Goal: Information Seeking & Learning: Learn about a topic

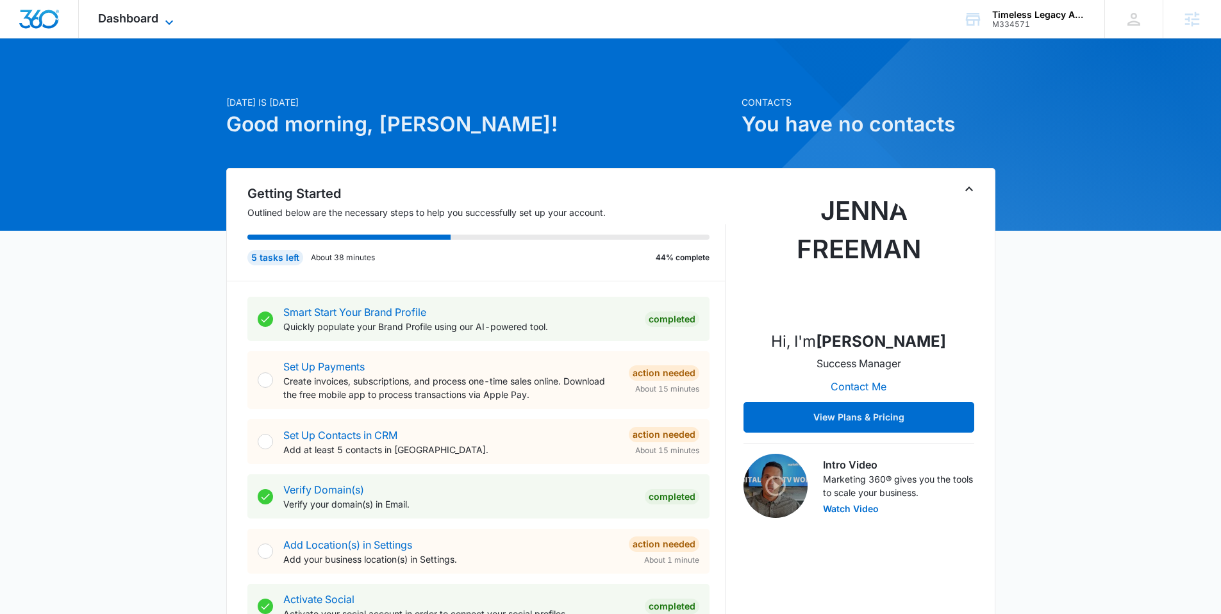
click at [157, 19] on span "Dashboard" at bounding box center [128, 18] width 60 height 13
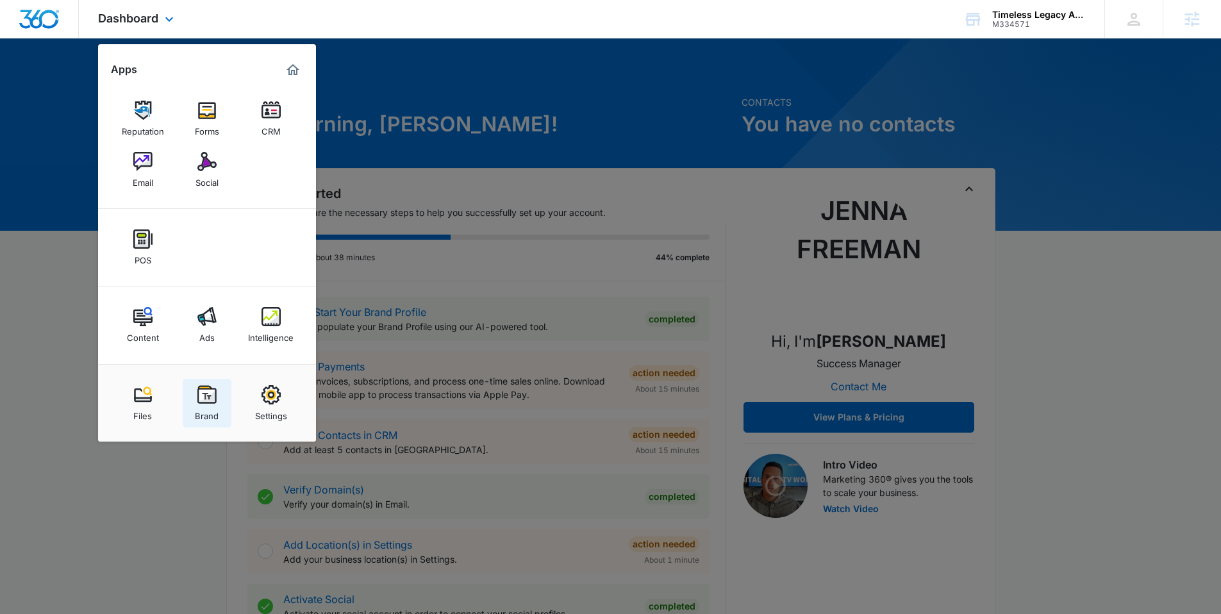
click at [206, 379] on link "Brand" at bounding box center [207, 403] width 49 height 49
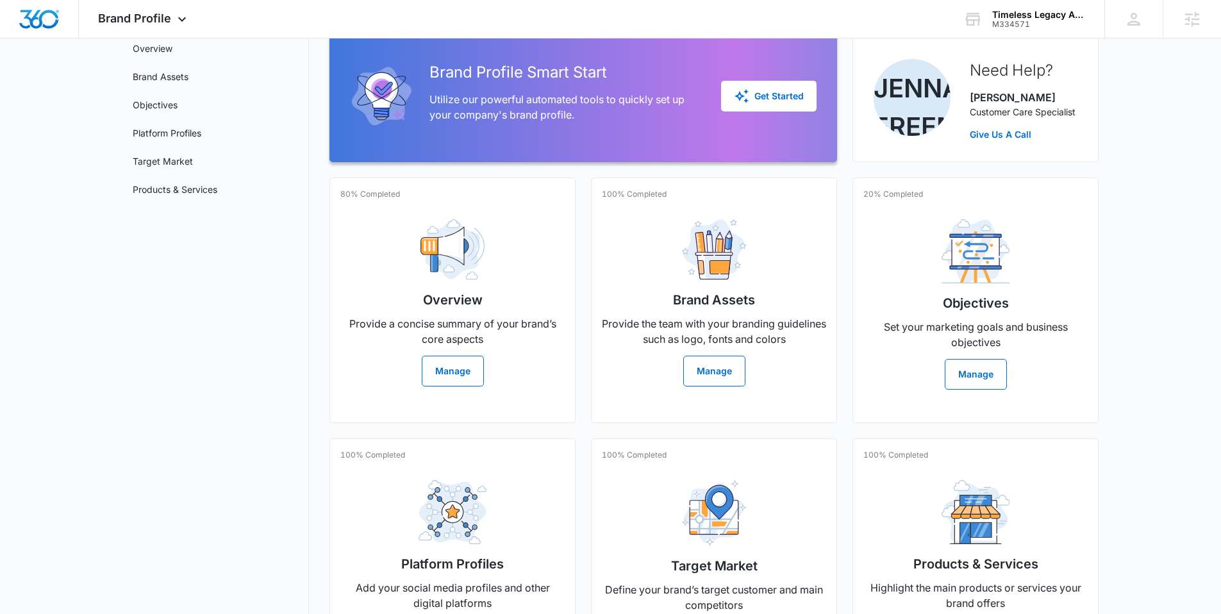
scroll to position [208, 0]
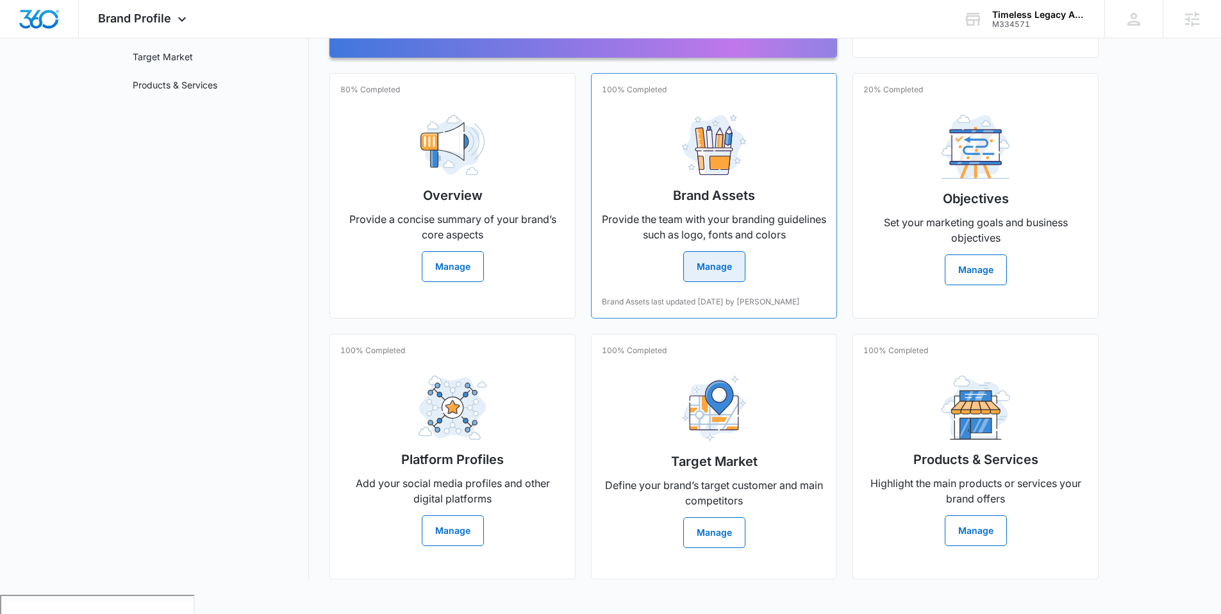
click at [684, 265] on button "Manage" at bounding box center [714, 266] width 62 height 31
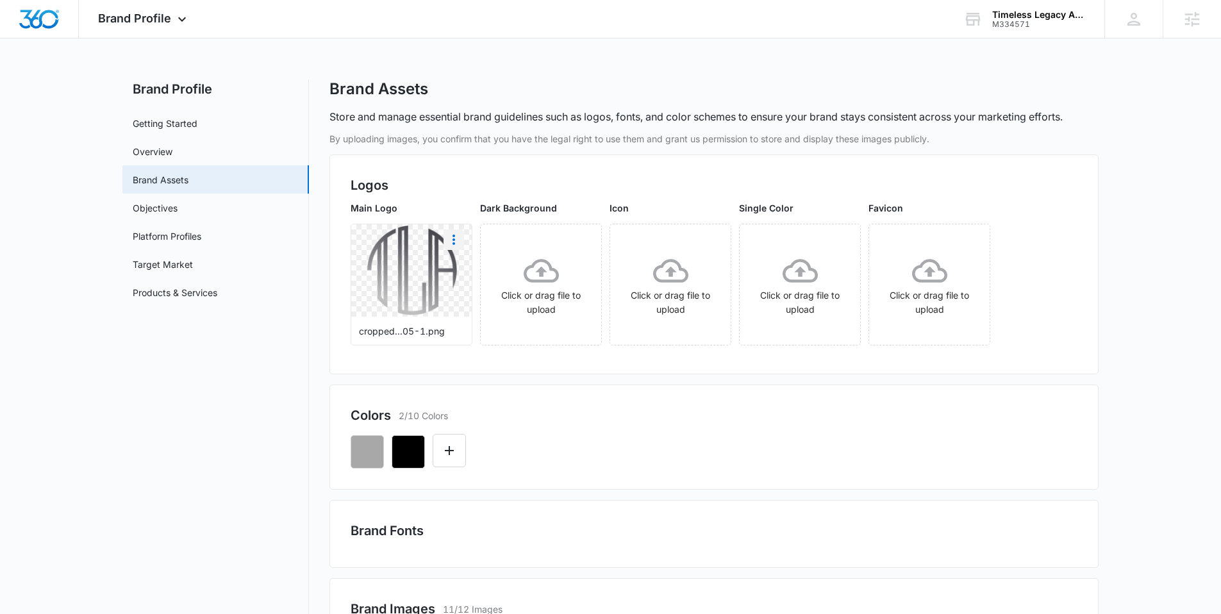
click at [462, 233] on button "More" at bounding box center [453, 239] width 21 height 21
click at [473, 279] on div "Download" at bounding box center [481, 275] width 42 height 9
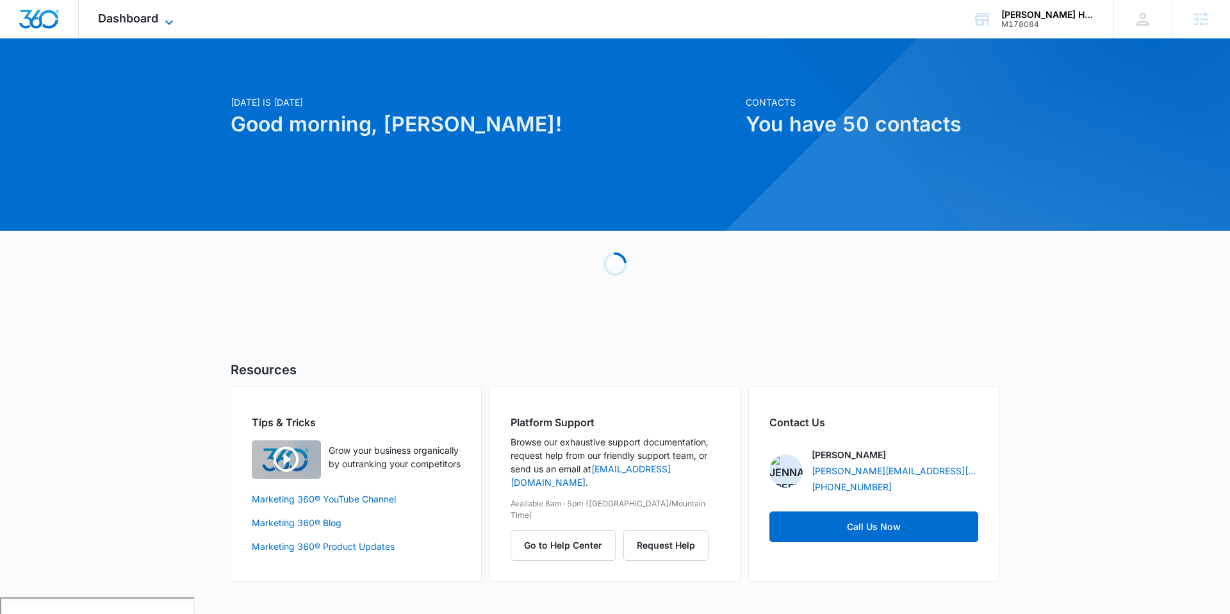
click at [117, 18] on span "Dashboard" at bounding box center [128, 18] width 60 height 13
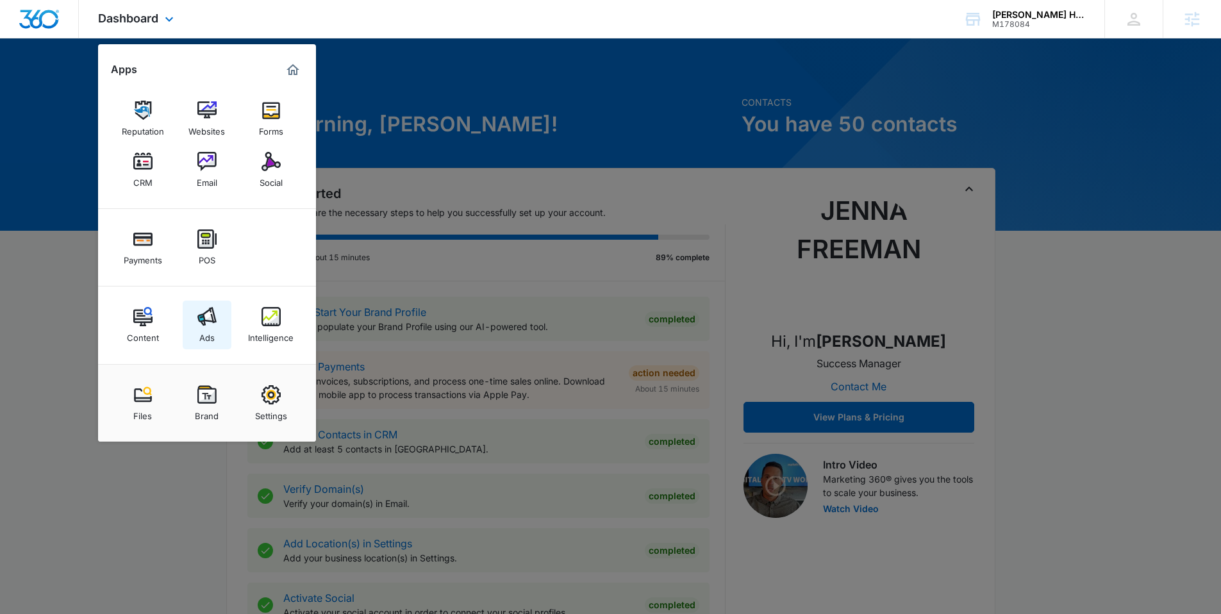
click at [221, 329] on link "Ads" at bounding box center [207, 325] width 49 height 49
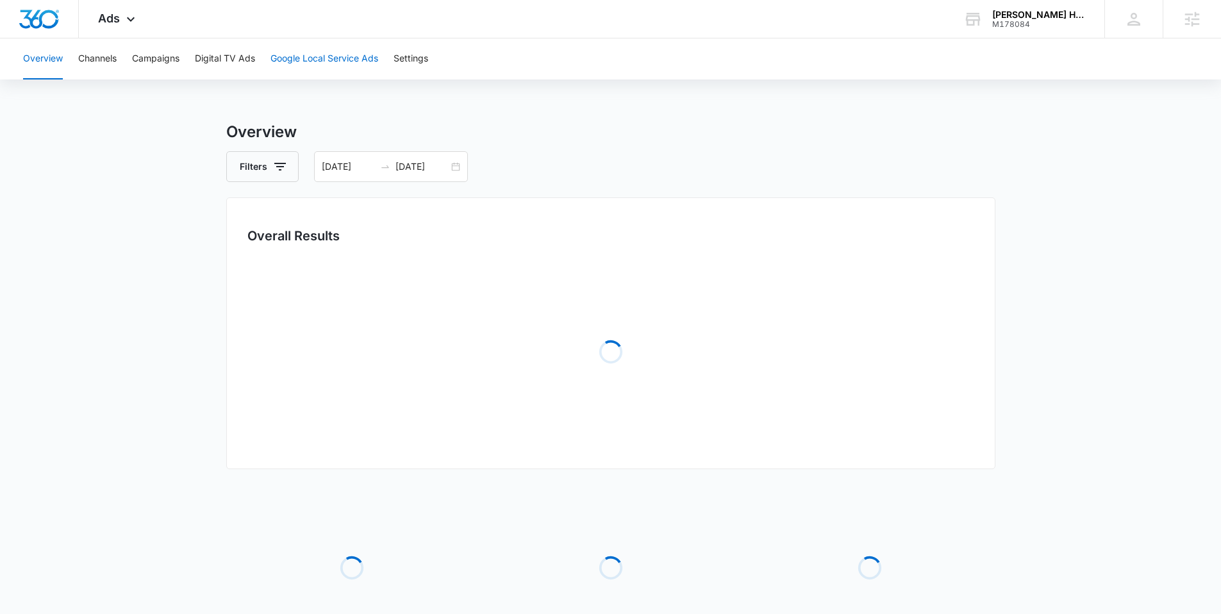
click at [331, 62] on button "Google Local Service Ads" at bounding box center [324, 58] width 108 height 41
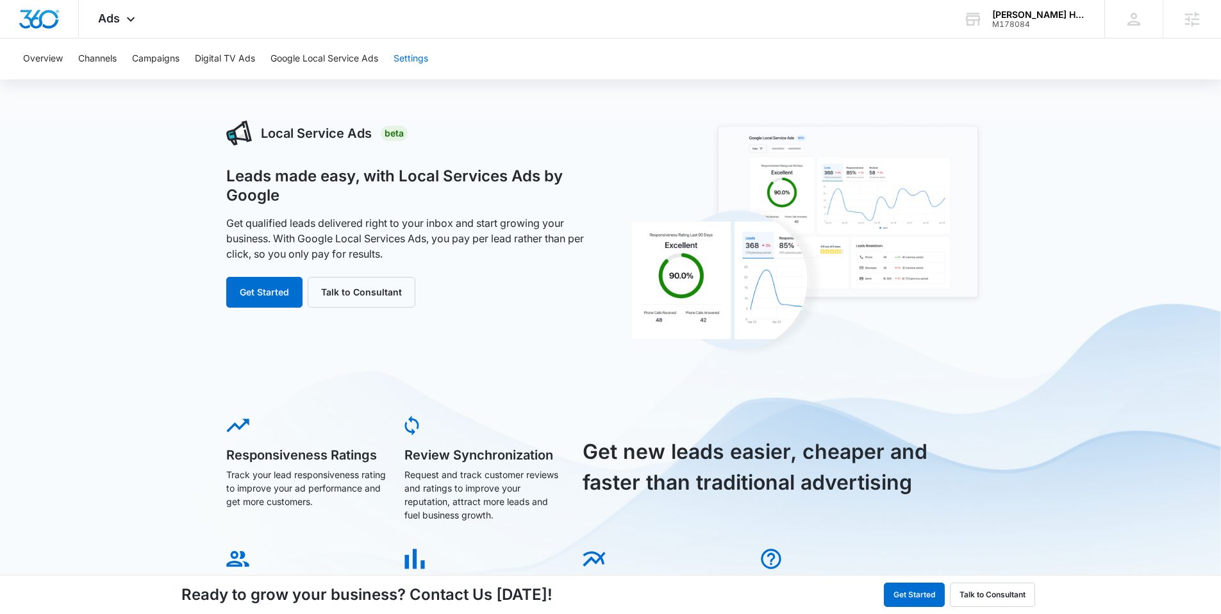
click at [428, 54] on button "Settings" at bounding box center [410, 58] width 35 height 41
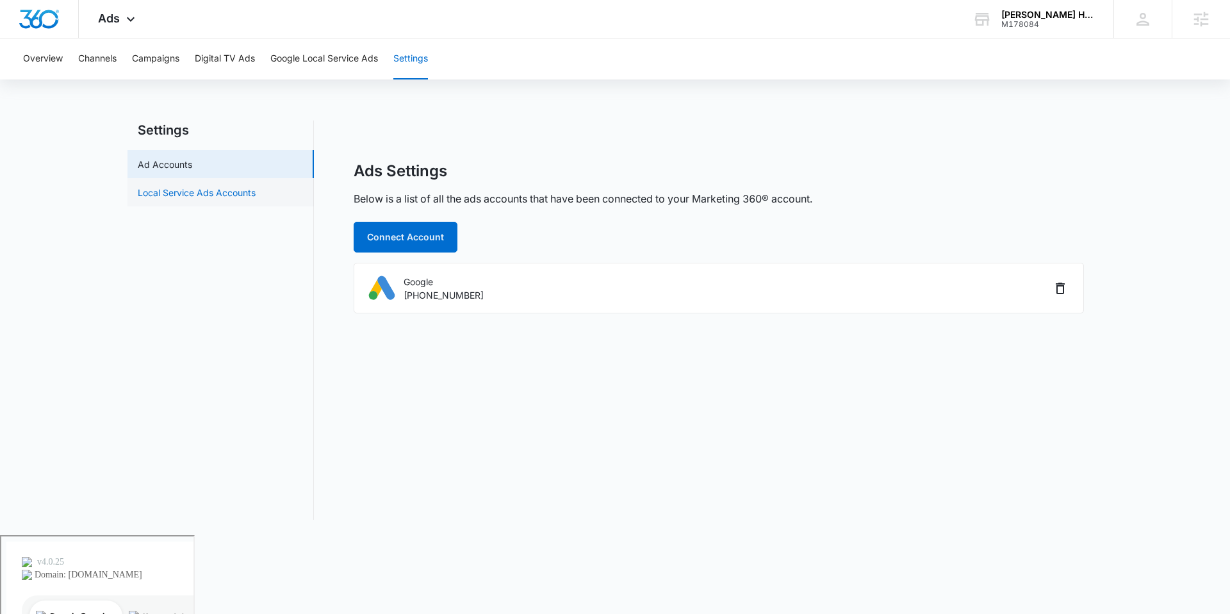
click at [237, 194] on link "Local Service Ads Accounts" at bounding box center [197, 192] width 118 height 13
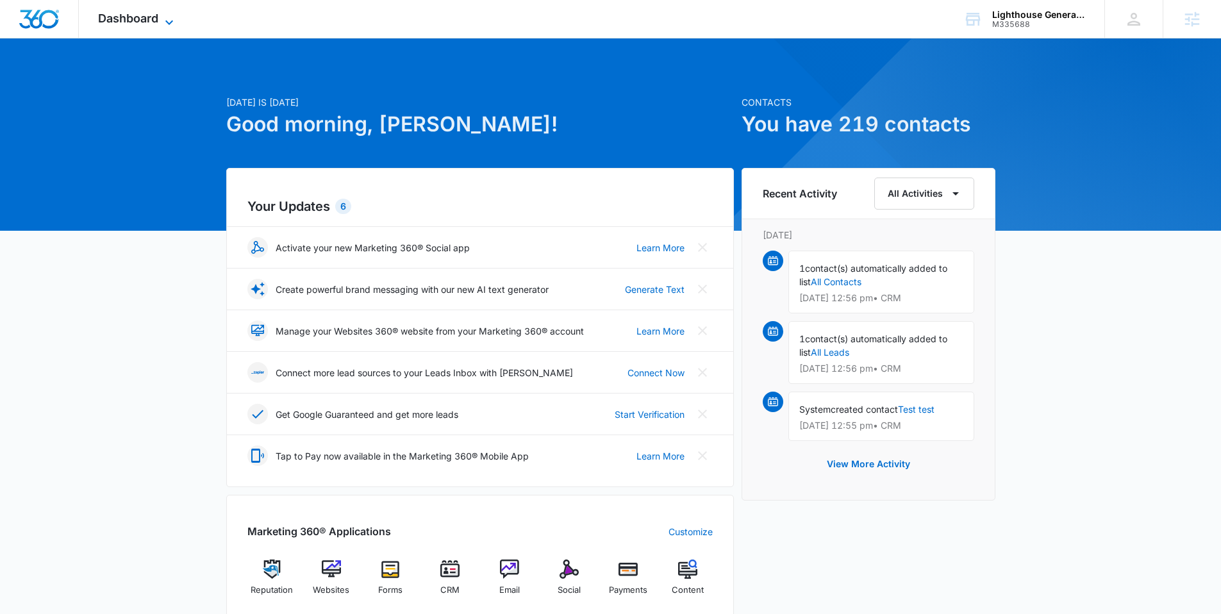
click at [131, 13] on span "Dashboard" at bounding box center [128, 18] width 60 height 13
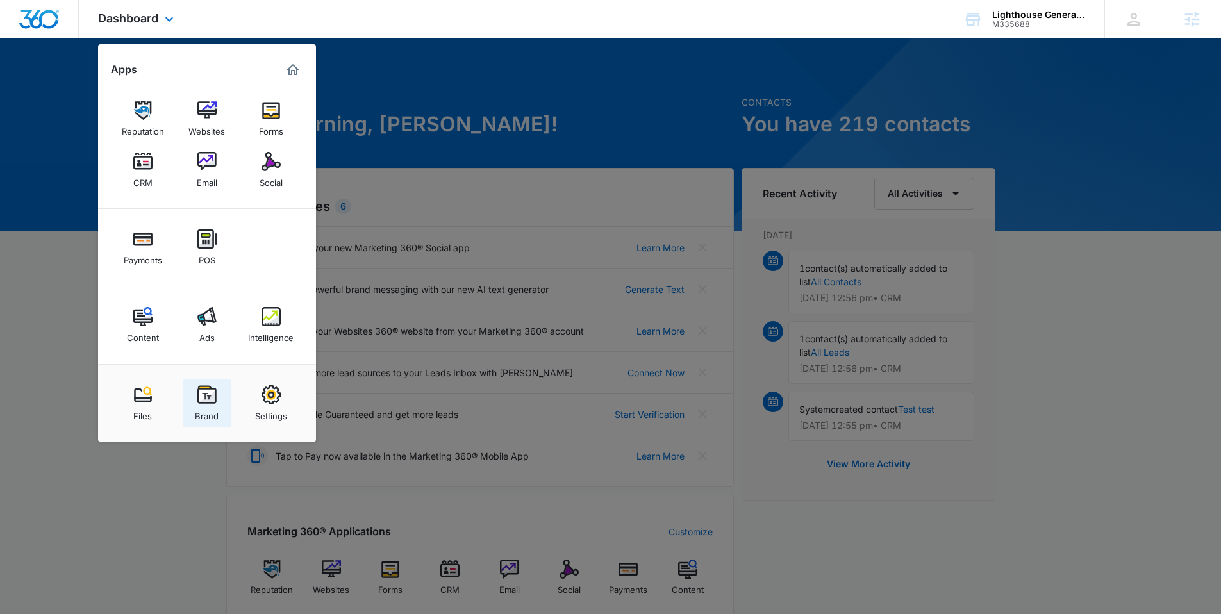
click at [213, 402] on img at bounding box center [206, 394] width 19 height 19
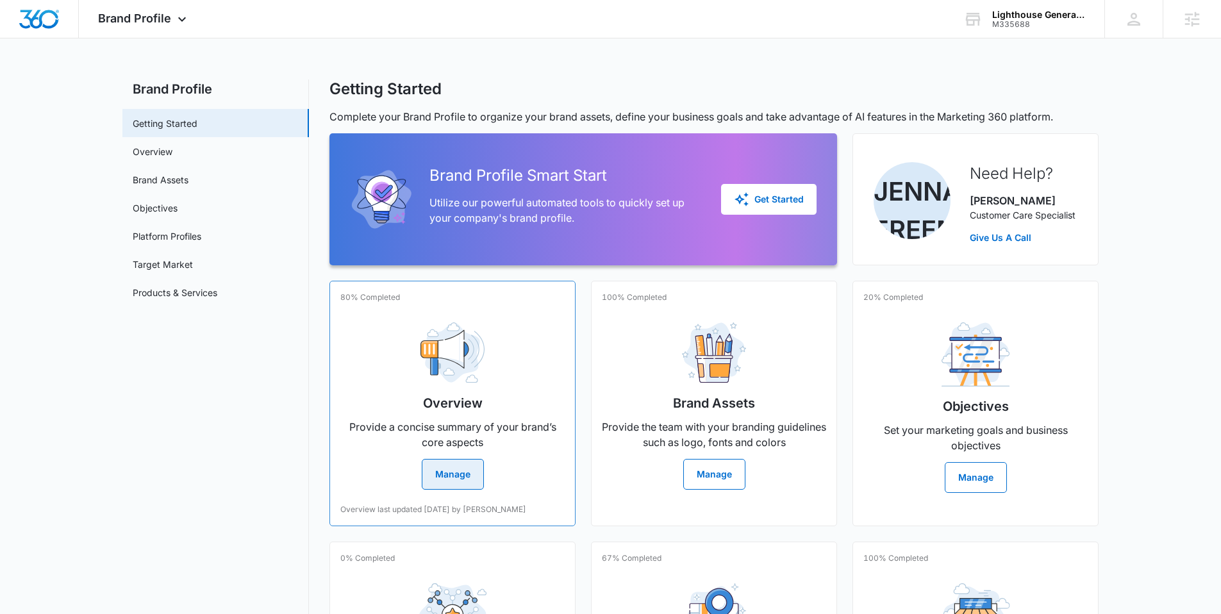
click at [448, 461] on button "Manage" at bounding box center [453, 474] width 62 height 31
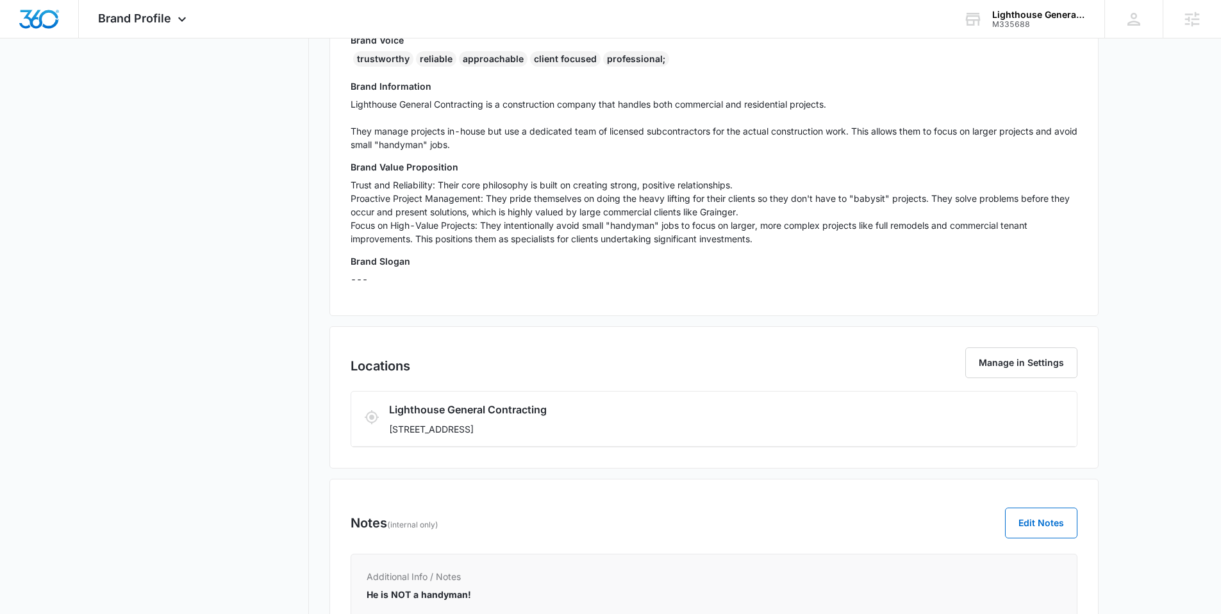
scroll to position [79, 0]
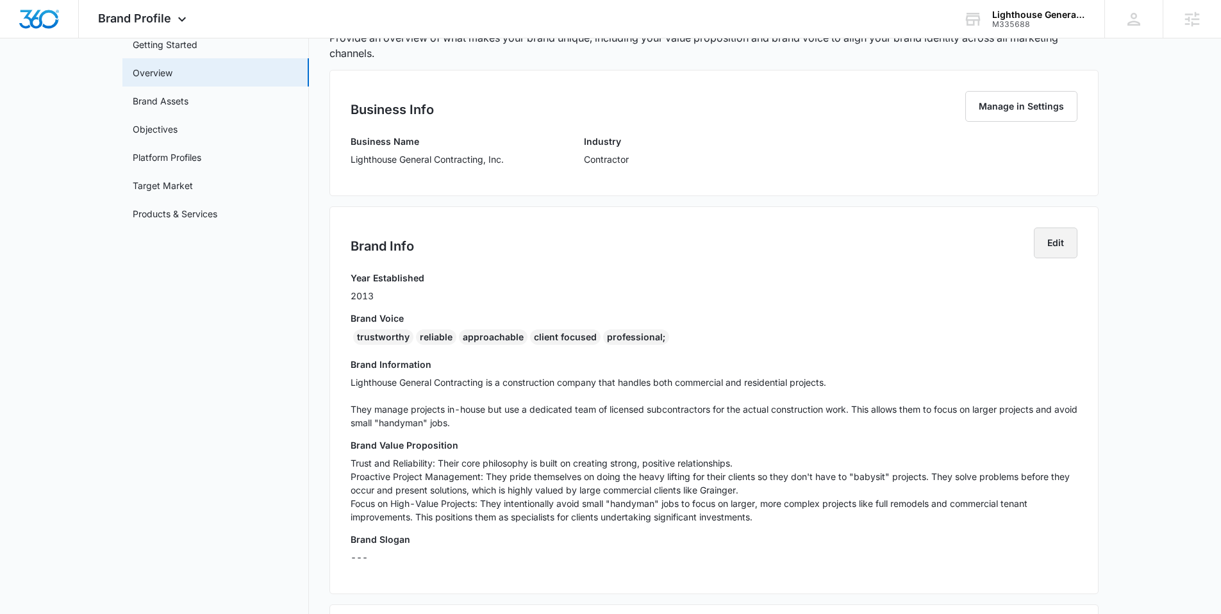
click at [1050, 247] on button "Edit" at bounding box center [1056, 243] width 44 height 31
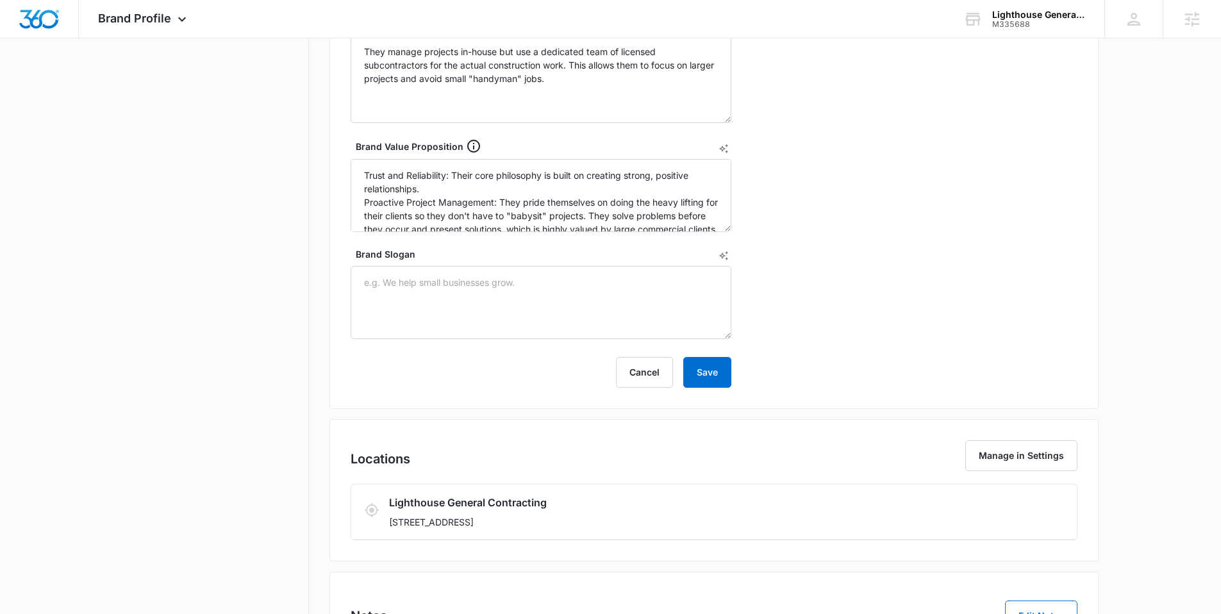
scroll to position [444, 0]
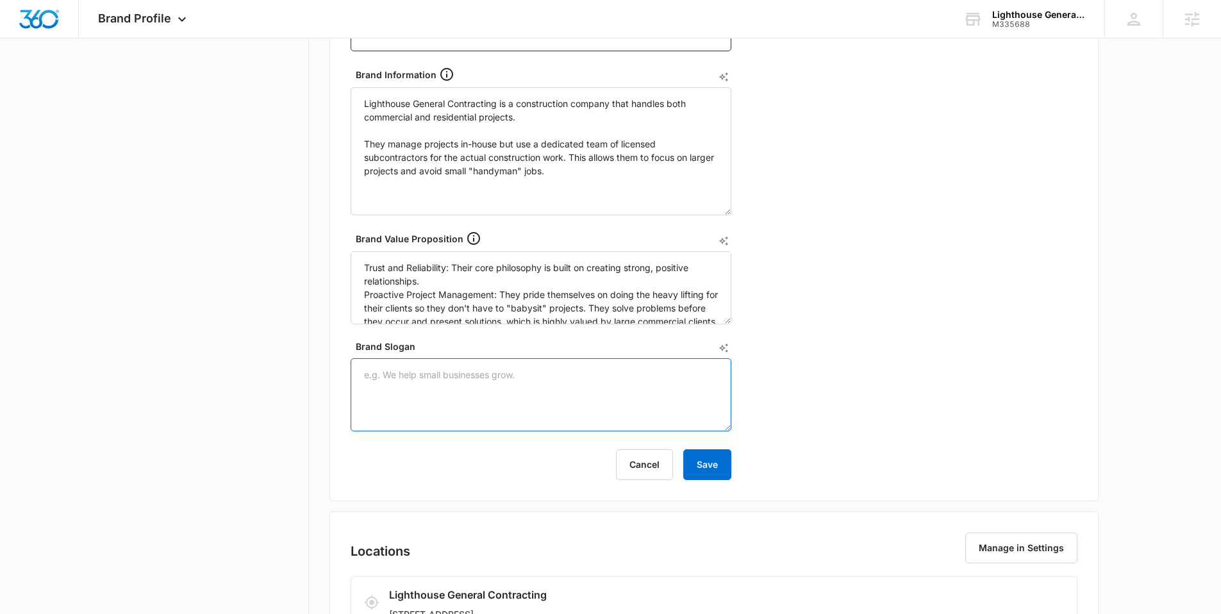
click at [516, 389] on textarea "Brand Slogan" at bounding box center [541, 394] width 381 height 73
paste textarea "Clarity in Construction. Your Vision, Expertly Managed. Building Excellence, Wi…"
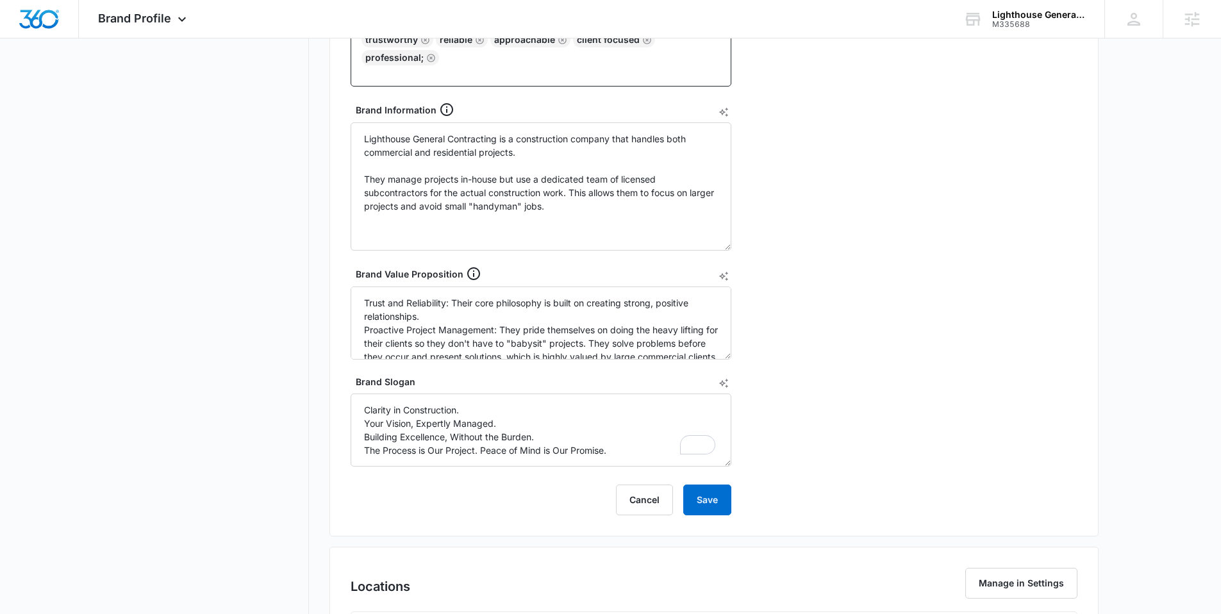
scroll to position [406, 0]
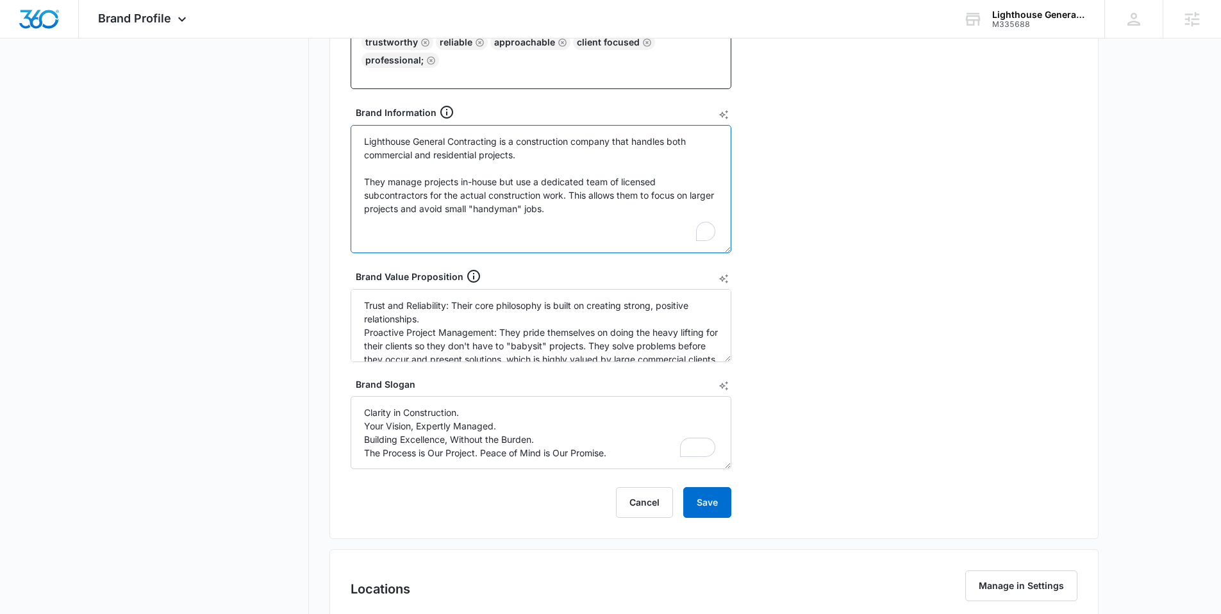
drag, startPoint x: 352, startPoint y: 143, endPoint x: 708, endPoint y: 245, distance: 370.0
click at [708, 245] on textarea "Lighthouse General Contracting is a construction company that handles both comm…" at bounding box center [541, 189] width 381 height 128
click at [508, 348] on textarea "Trust and Reliability: Their core philosophy is built on creating strong, posit…" at bounding box center [541, 325] width 381 height 73
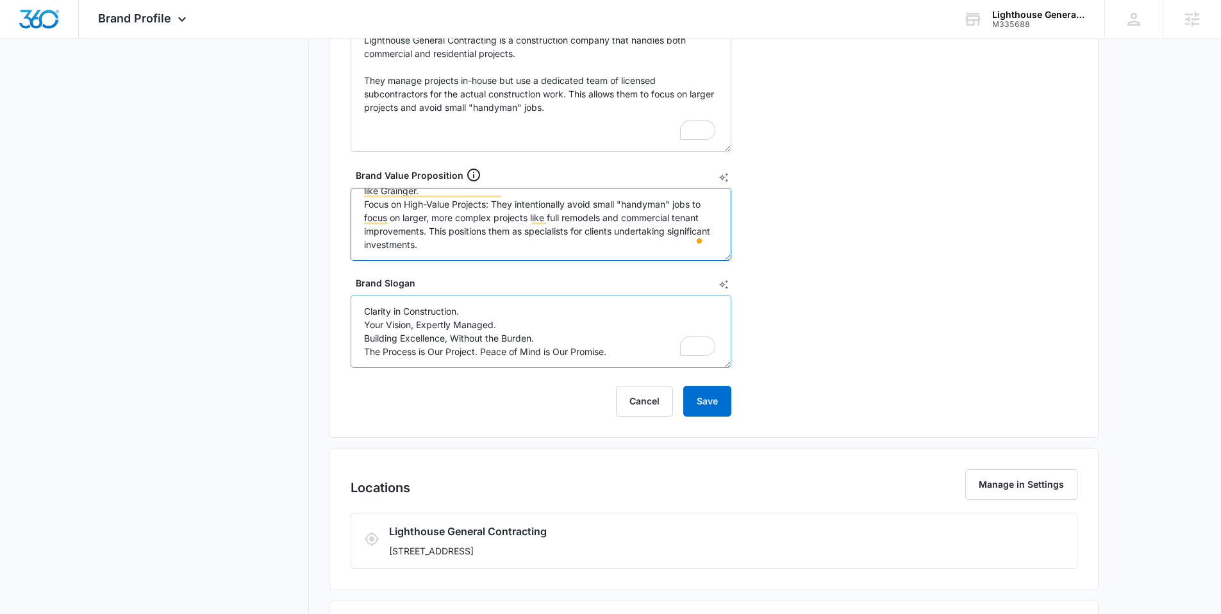
scroll to position [510, 0]
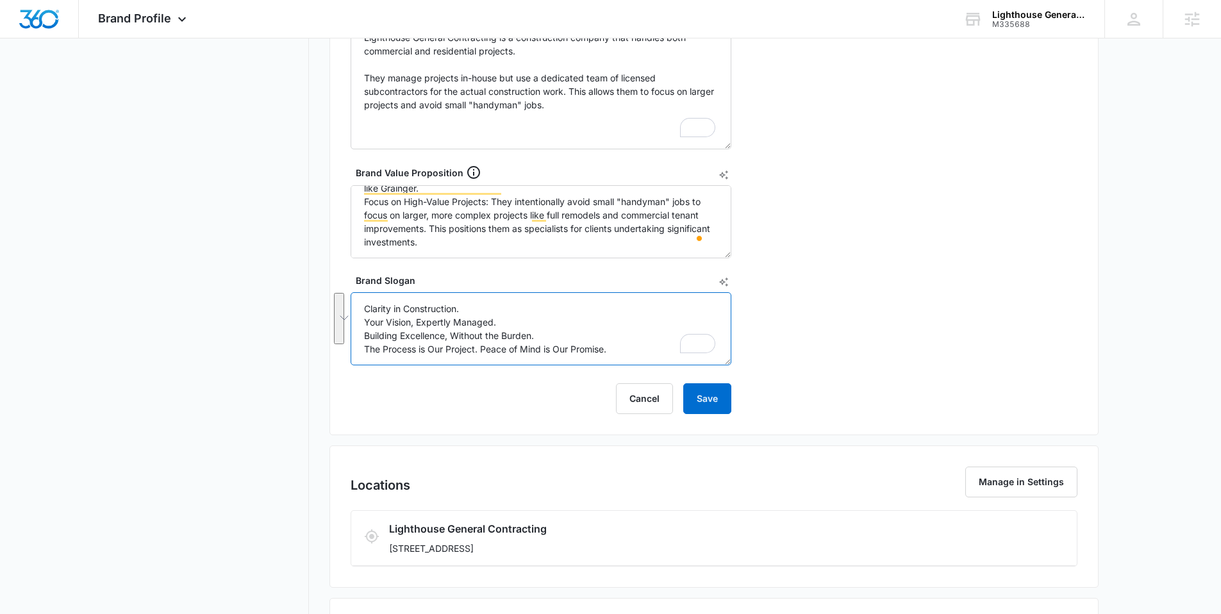
drag, startPoint x: 365, startPoint y: 310, endPoint x: 641, endPoint y: 365, distance: 281.7
click at [641, 365] on form "Year Established 2013 Brand Voice trustworthy reliable approachable client focu…" at bounding box center [541, 127] width 381 height 574
click at [401, 323] on textarea "Clarity in Construction. Your Vision, Expertly Managed. Building Excellence, Wi…" at bounding box center [541, 328] width 381 height 73
drag, startPoint x: 620, startPoint y: 353, endPoint x: 347, endPoint y: 350, distance: 273.7
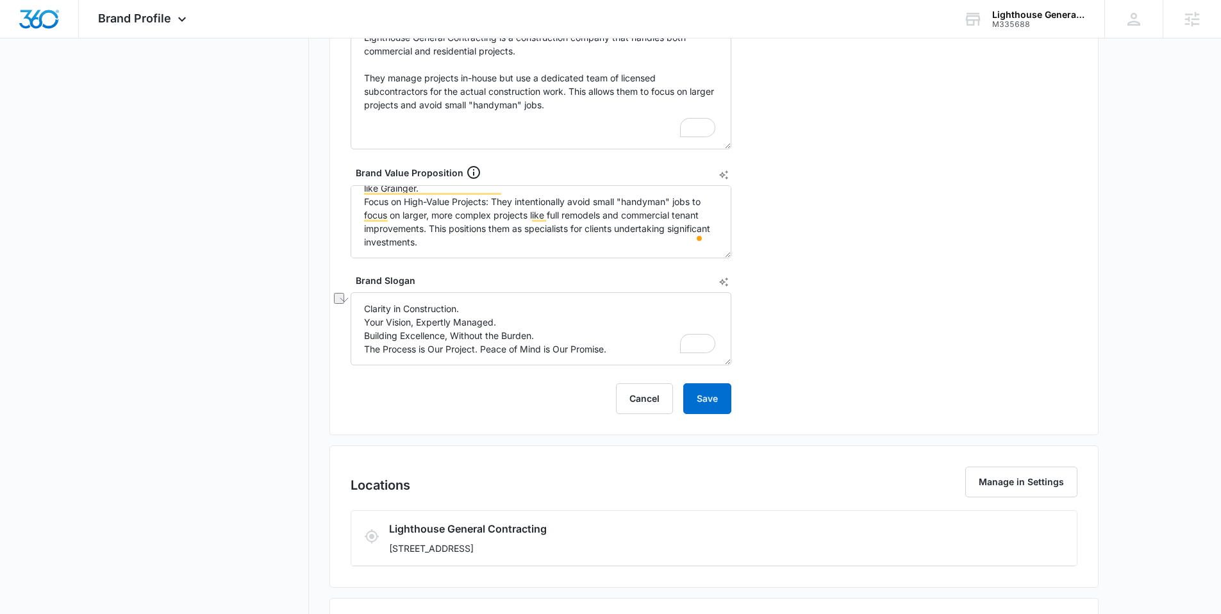
click at [437, 388] on div "Cancel Save" at bounding box center [541, 398] width 381 height 31
drag, startPoint x: 508, startPoint y: 319, endPoint x: 288, endPoint y: 317, distance: 219.8
click at [288, 317] on div "Brand Profile Getting Started Overview Brand Assets Objectives Platform Profile…" at bounding box center [610, 184] width 976 height 1230
drag, startPoint x: 501, startPoint y: 342, endPoint x: 583, endPoint y: 354, distance: 82.2
click at [501, 342] on textarea "Clarity in Construction. Your Vision, Expertly Managed. Building Excellence, Wi…" at bounding box center [541, 328] width 381 height 73
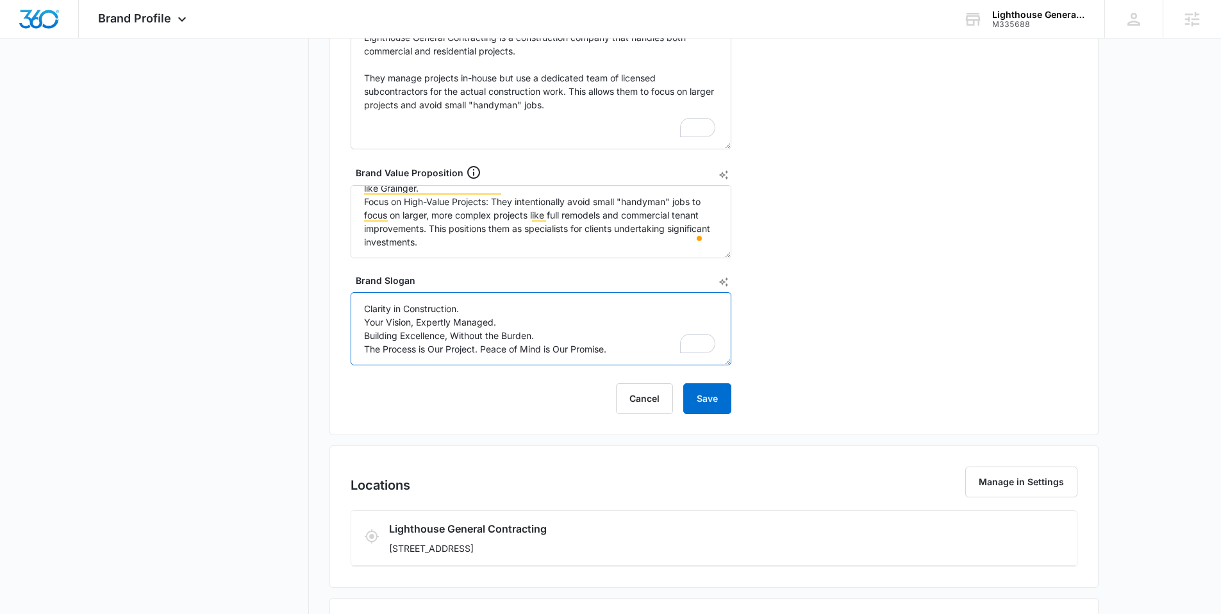
click at [623, 354] on textarea "Clarity in Construction. Your Vision, Expertly Managed. Building Excellence, Wi…" at bounding box center [541, 328] width 381 height 73
drag, startPoint x: 623, startPoint y: 354, endPoint x: 340, endPoint y: 349, distance: 282.7
click at [340, 349] on div "Brand Info Edit Year Established 2013 Brand Voice trustworthy reliable approach…" at bounding box center [713, 105] width 769 height 660
drag, startPoint x: 572, startPoint y: 333, endPoint x: 312, endPoint y: 322, distance: 260.4
click at [312, 322] on div "Brand Profile Getting Started Overview Brand Assets Objectives Platform Profile…" at bounding box center [610, 184] width 976 height 1230
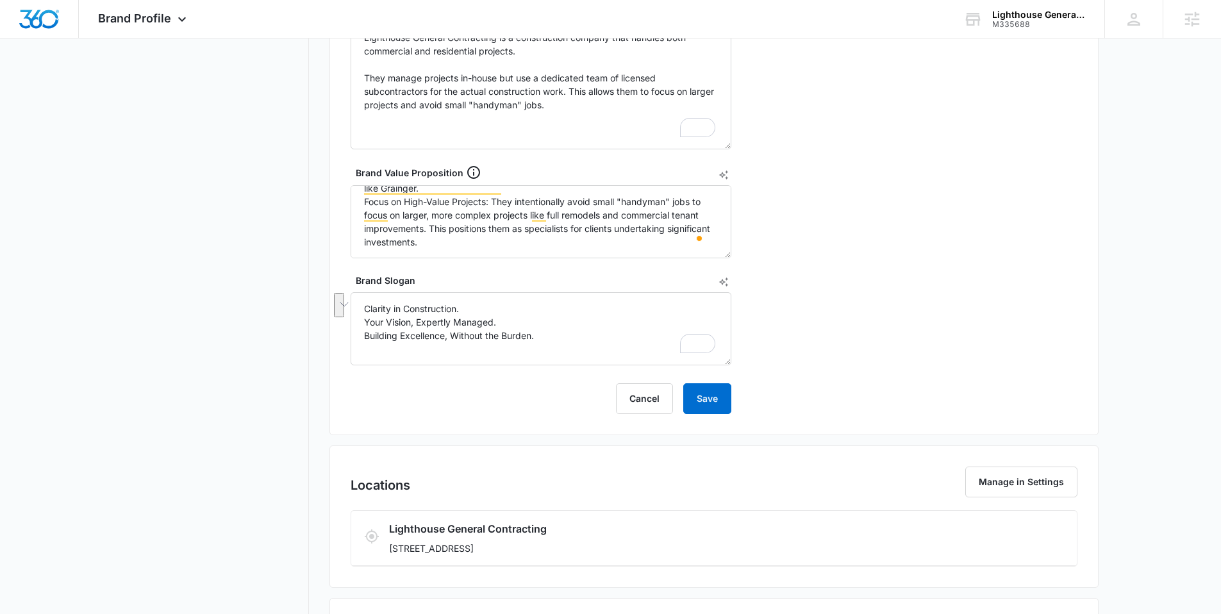
click at [344, 340] on div "Brand Info Edit Year Established 2013 Brand Voice trustworthy reliable approach…" at bounding box center [713, 105] width 769 height 660
drag, startPoint x: 558, startPoint y: 342, endPoint x: 361, endPoint y: 338, distance: 197.4
click at [361, 338] on textarea "Clarity in Construction. Your Vision, Expertly Managed. Building Excellence, Wi…" at bounding box center [541, 328] width 381 height 73
drag, startPoint x: 464, startPoint y: 311, endPoint x: 321, endPoint y: 309, distance: 142.9
click at [321, 309] on div "Brand Profile Getting Started Overview Brand Assets Objectives Platform Profile…" at bounding box center [610, 184] width 976 height 1230
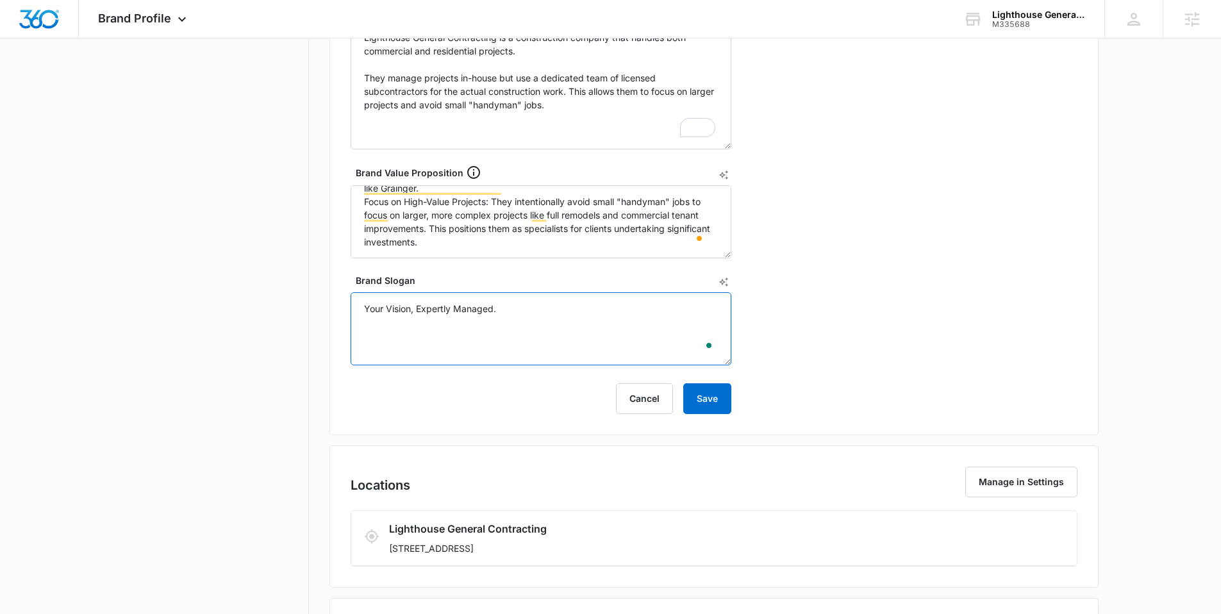
click at [423, 333] on textarea "Your Vision, Expertly Managed." at bounding box center [541, 328] width 381 height 73
type textarea "Your Vision, Expertly Managed."
click at [721, 407] on button "Save" at bounding box center [707, 398] width 48 height 31
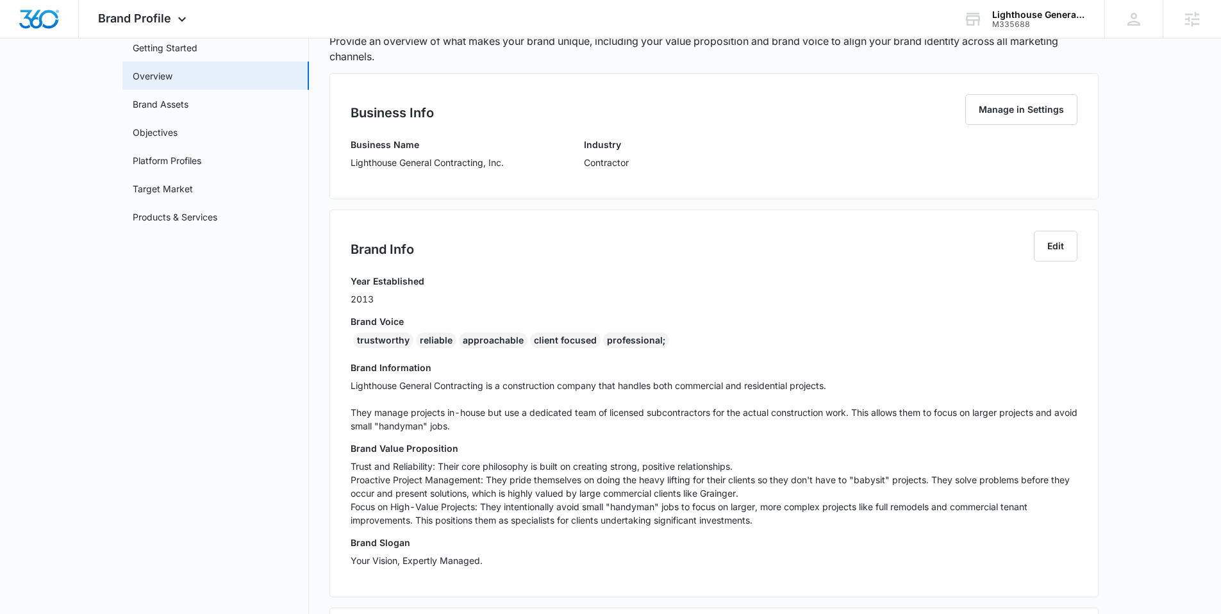
scroll to position [0, 0]
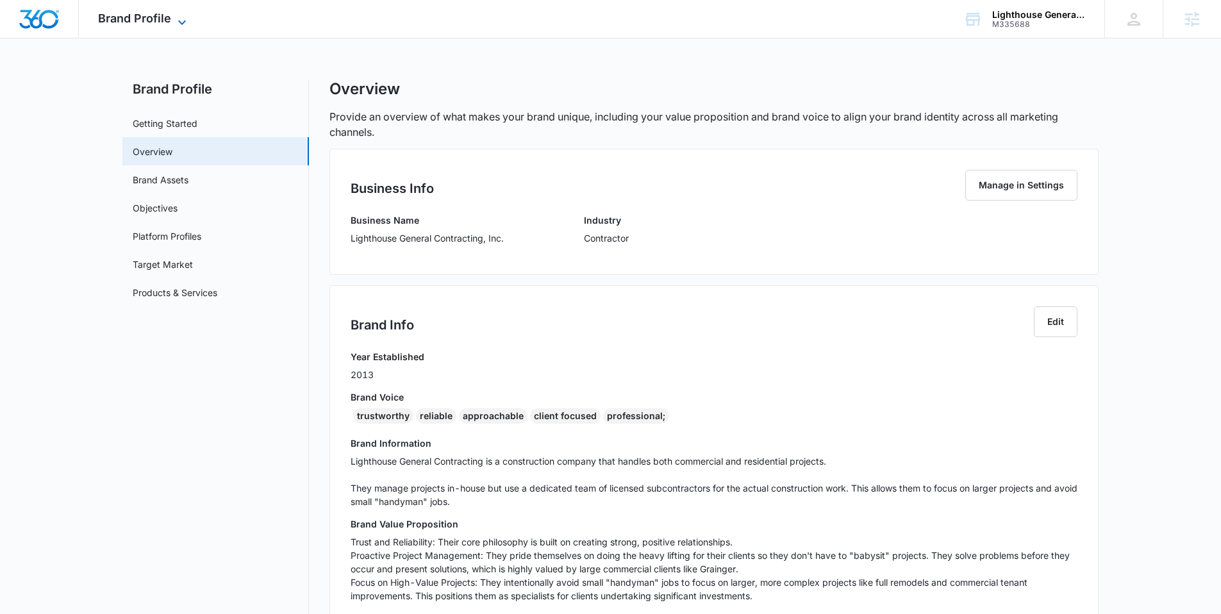
click at [154, 17] on span "Brand Profile" at bounding box center [134, 18] width 73 height 13
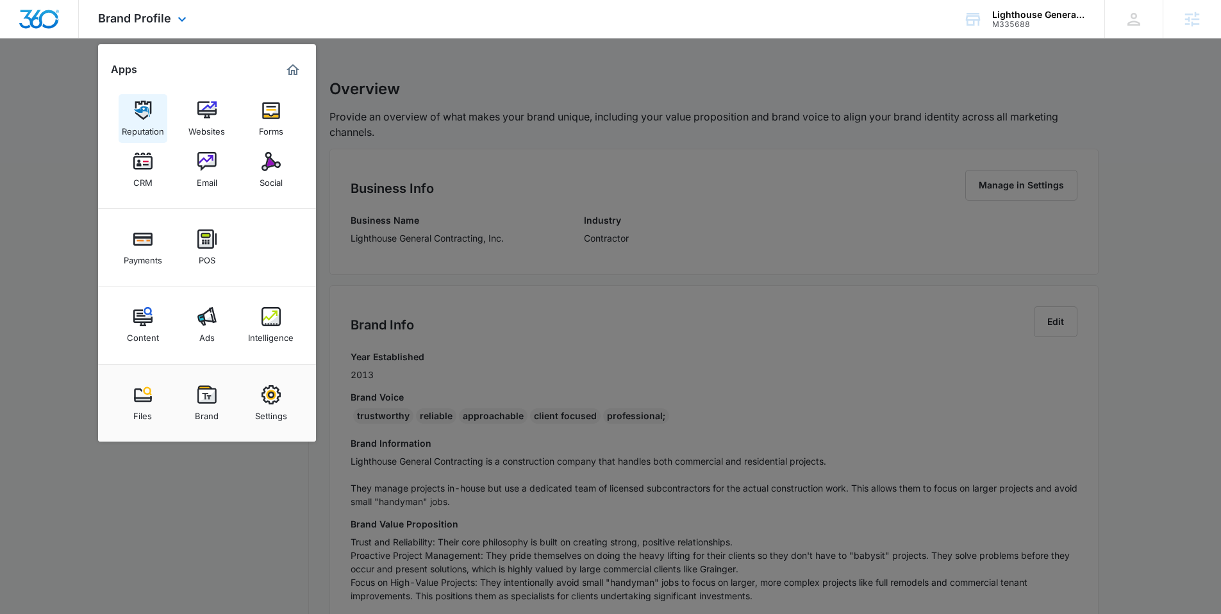
click at [136, 115] on img at bounding box center [142, 110] width 19 height 19
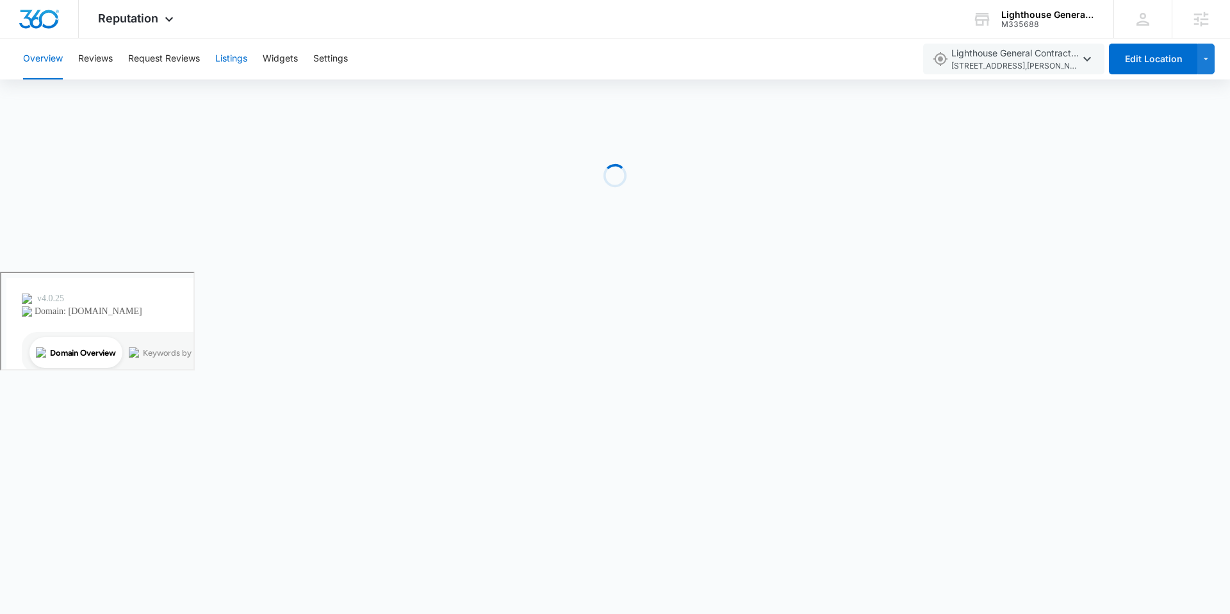
click at [222, 67] on button "Listings" at bounding box center [231, 58] width 32 height 41
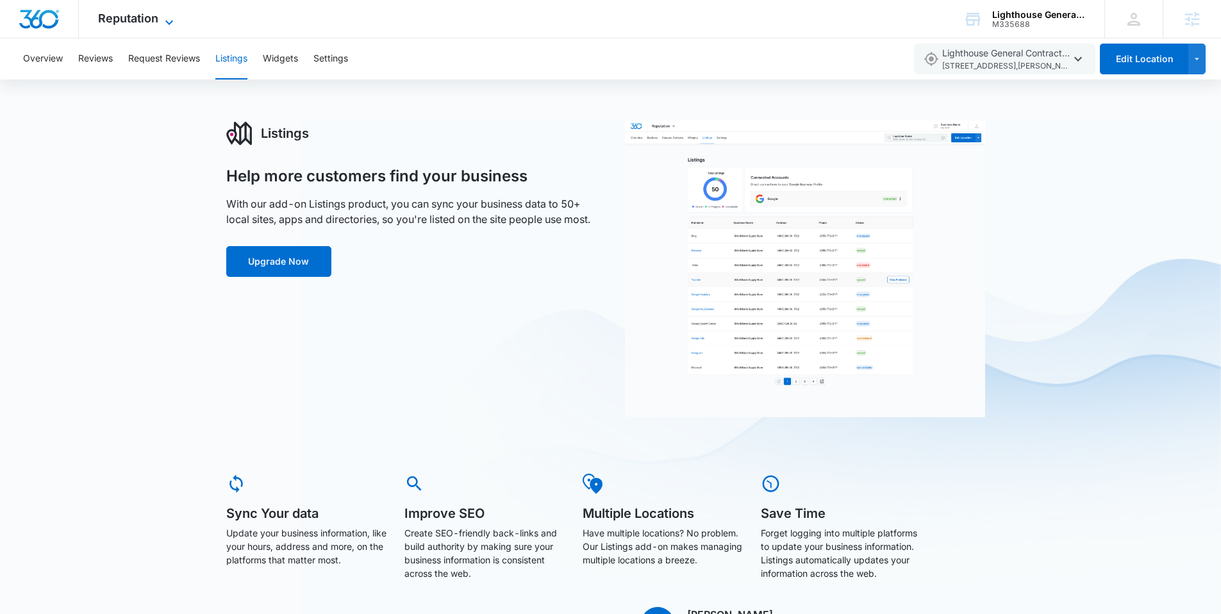
click at [125, 15] on span "Reputation" at bounding box center [128, 18] width 60 height 13
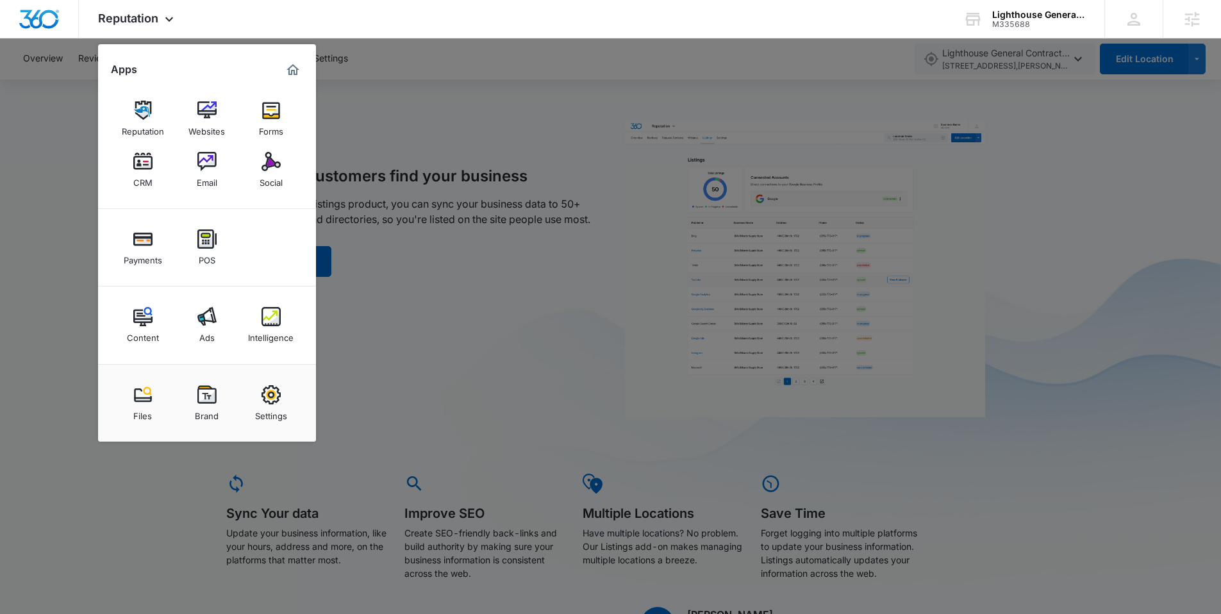
click at [574, 104] on div at bounding box center [610, 307] width 1221 height 614
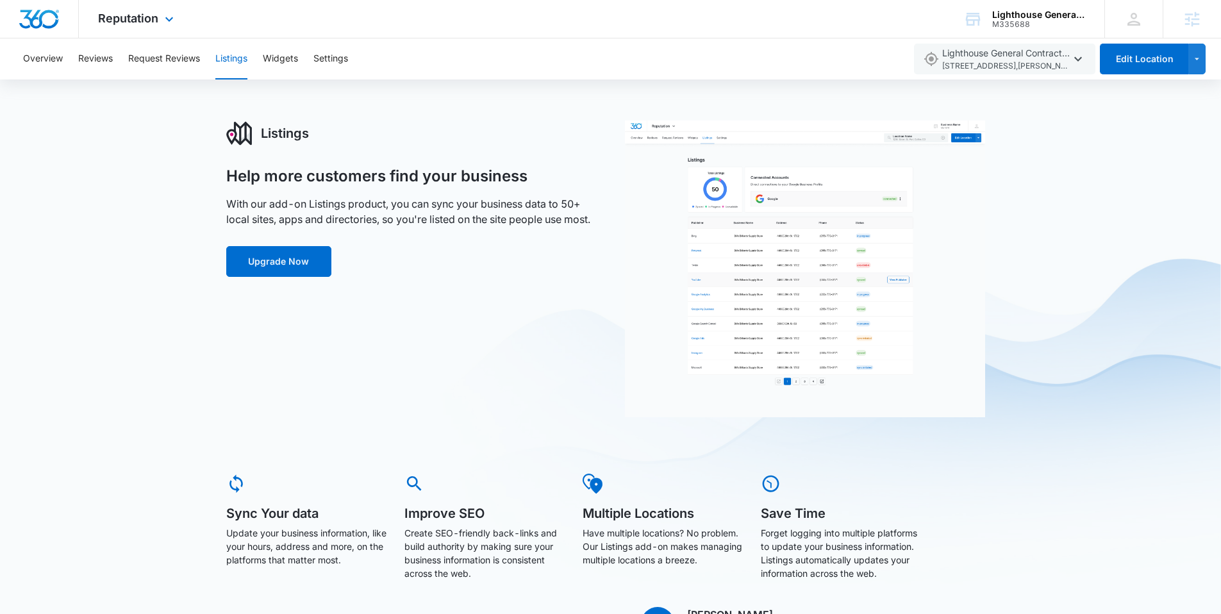
click at [128, 8] on div "Reputation Apps Reputation Websites Forms CRM Email Social Payments POS Content…" at bounding box center [137, 19] width 117 height 38
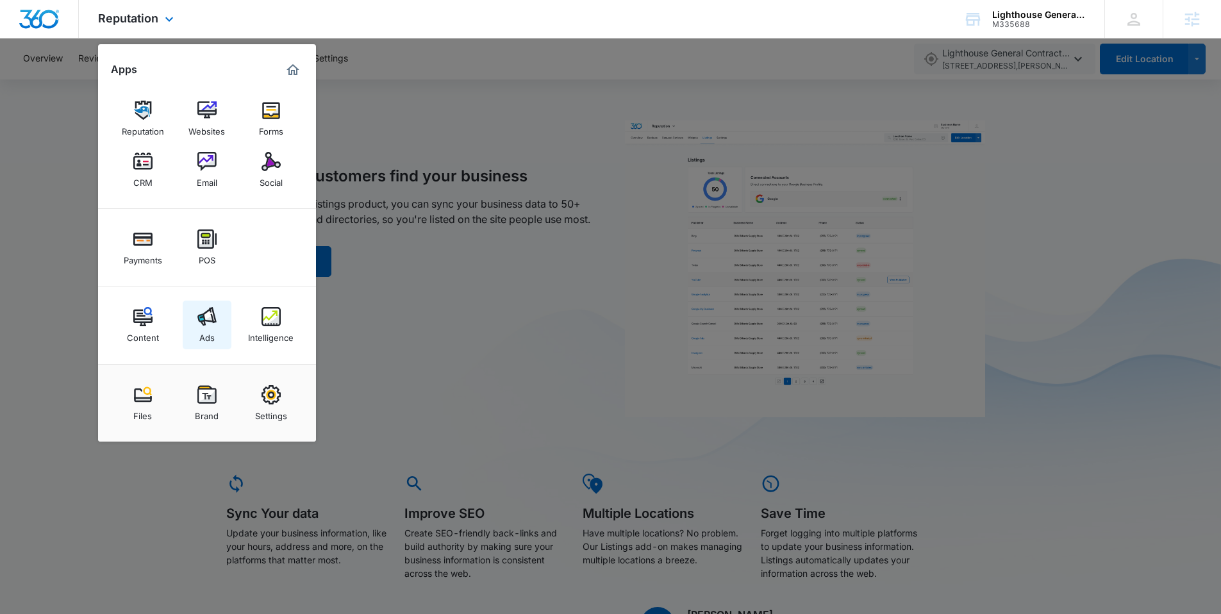
click at [215, 315] on img at bounding box center [206, 316] width 19 height 19
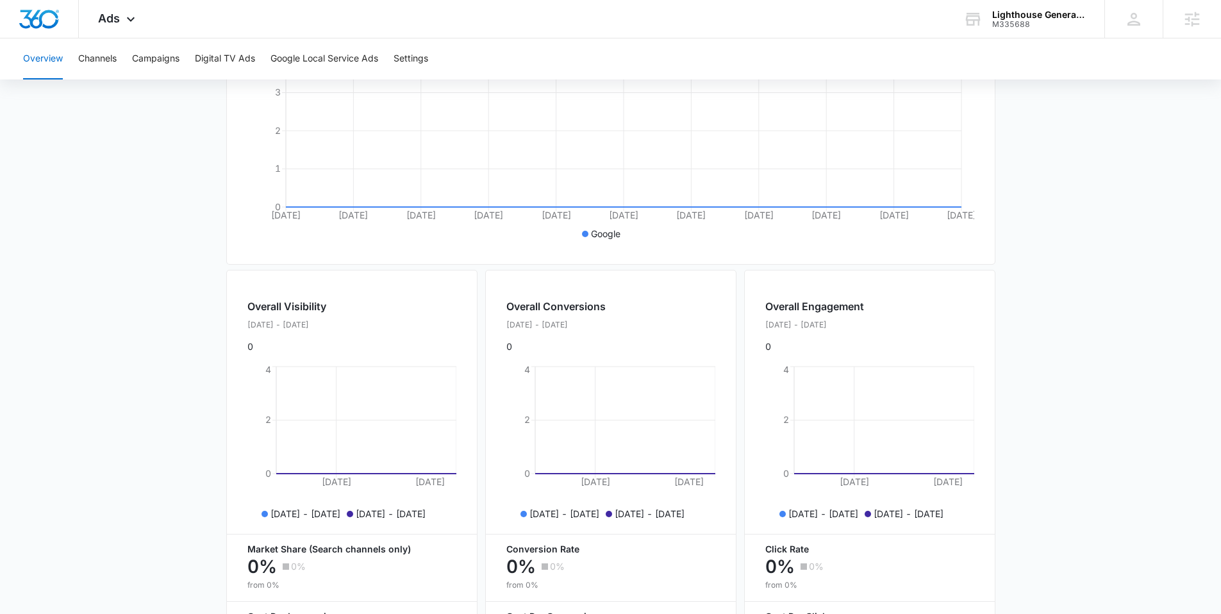
scroll to position [269, 0]
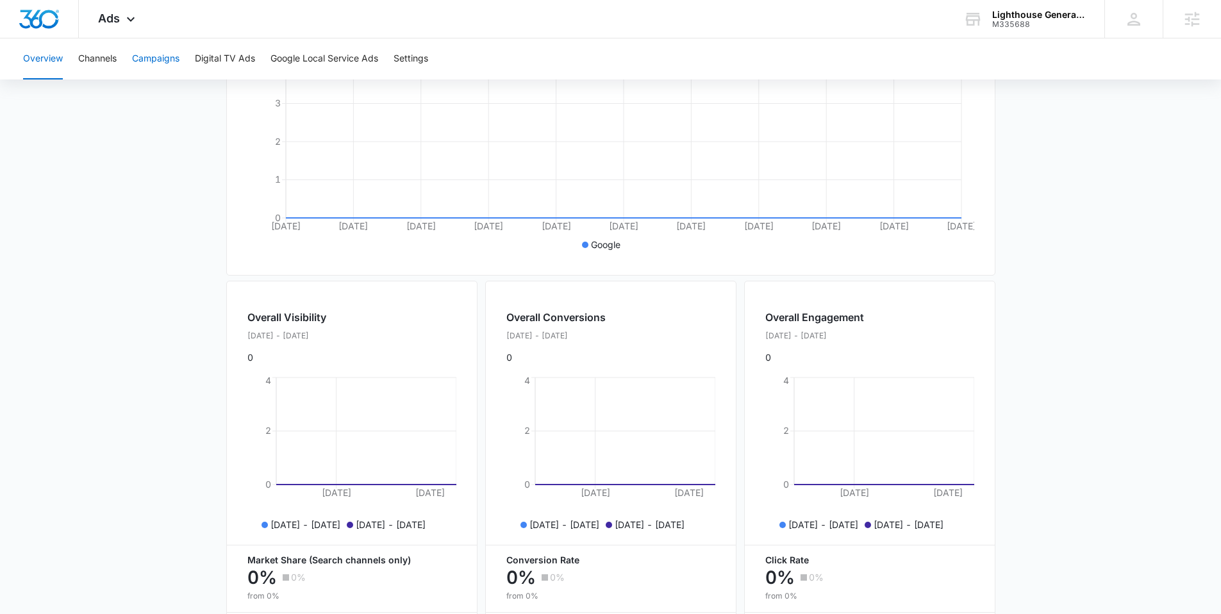
click at [159, 60] on button "Campaigns" at bounding box center [155, 58] width 47 height 41
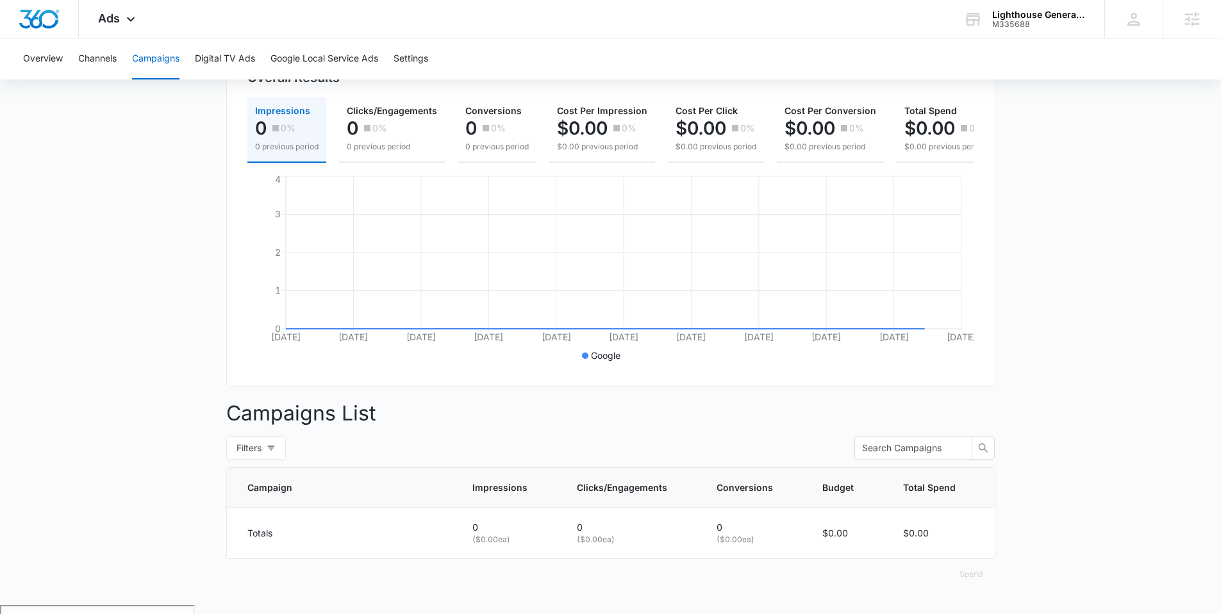
scroll to position [159, 0]
click at [254, 539] on div "Totals" at bounding box center [344, 532] width 194 height 13
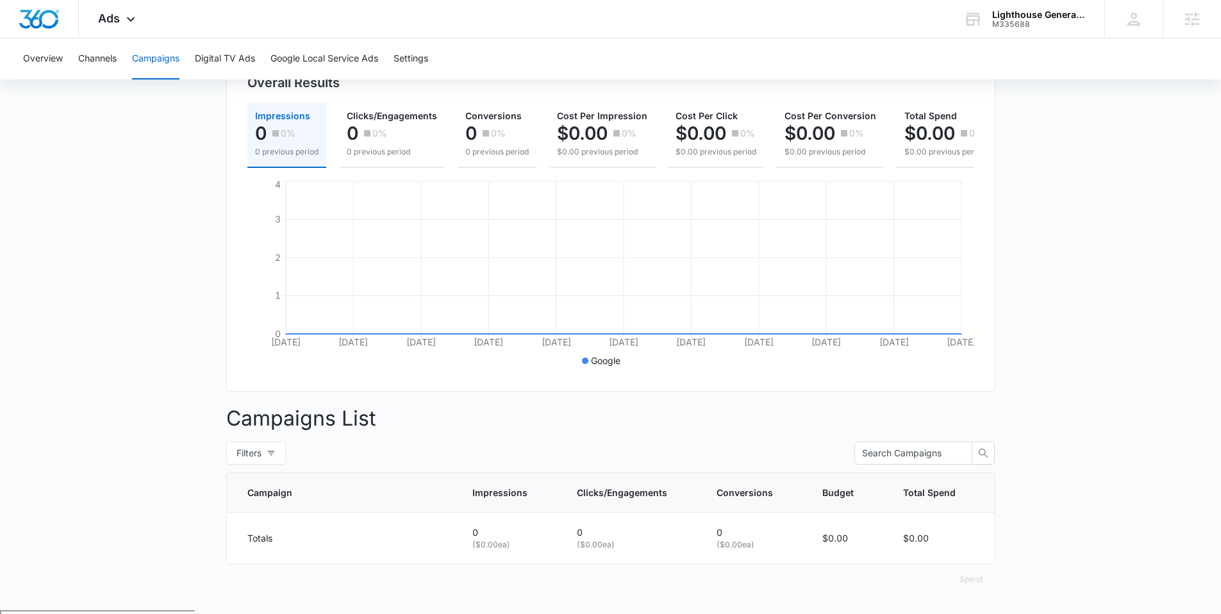
scroll to position [0, 0]
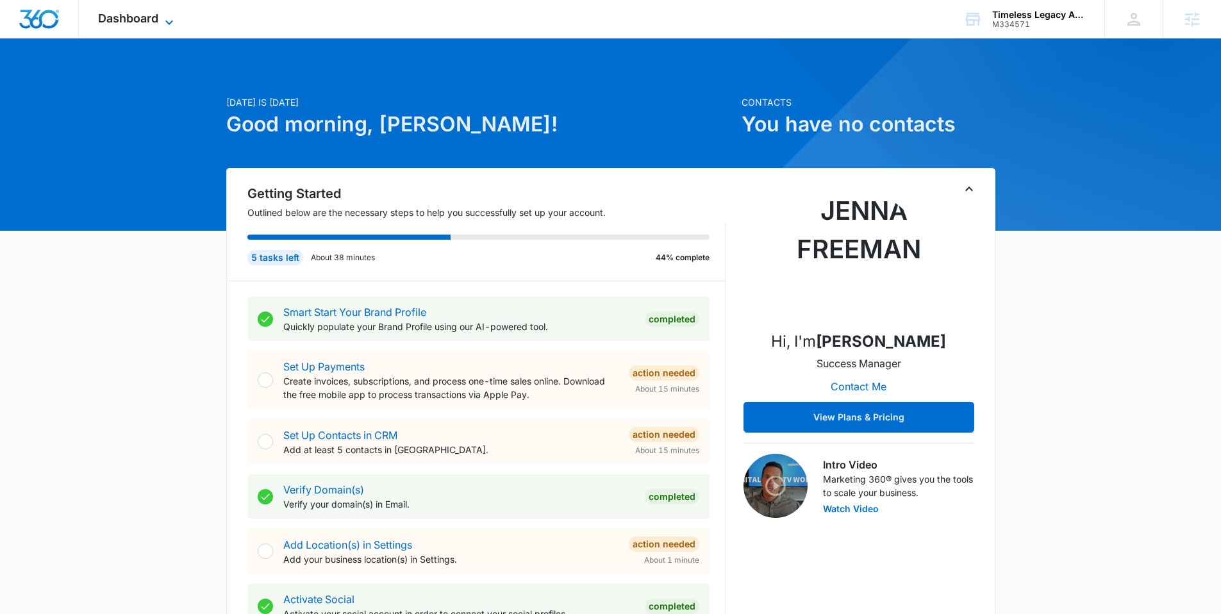
click at [125, 20] on span "Dashboard" at bounding box center [128, 18] width 60 height 13
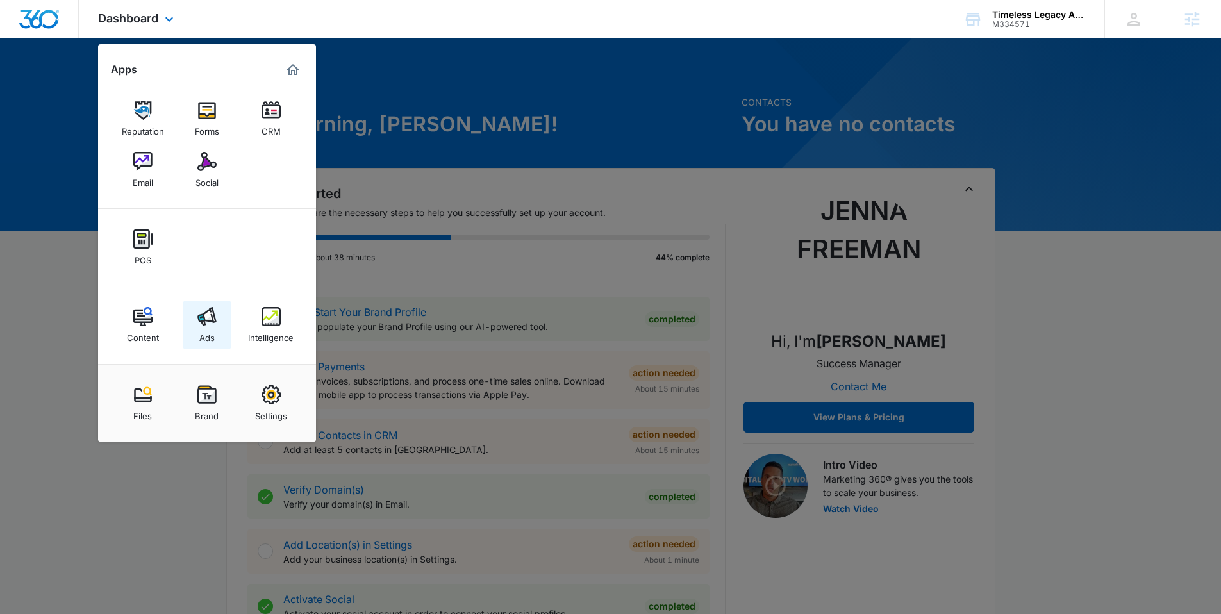
click at [193, 311] on link "Ads" at bounding box center [207, 325] width 49 height 49
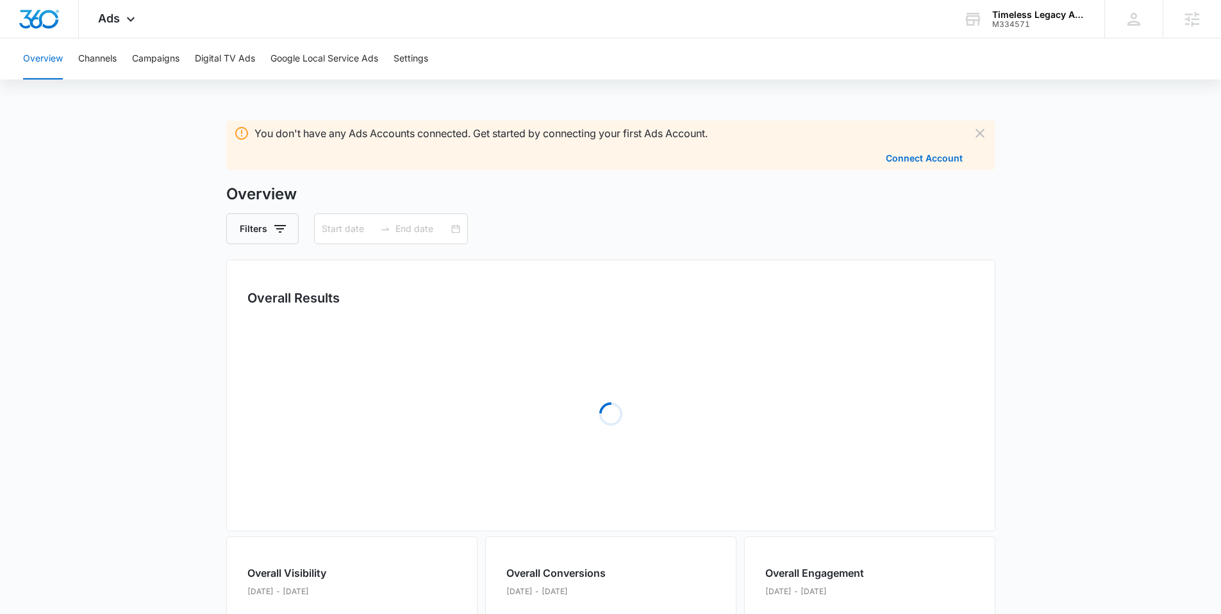
type input "[DATE]"
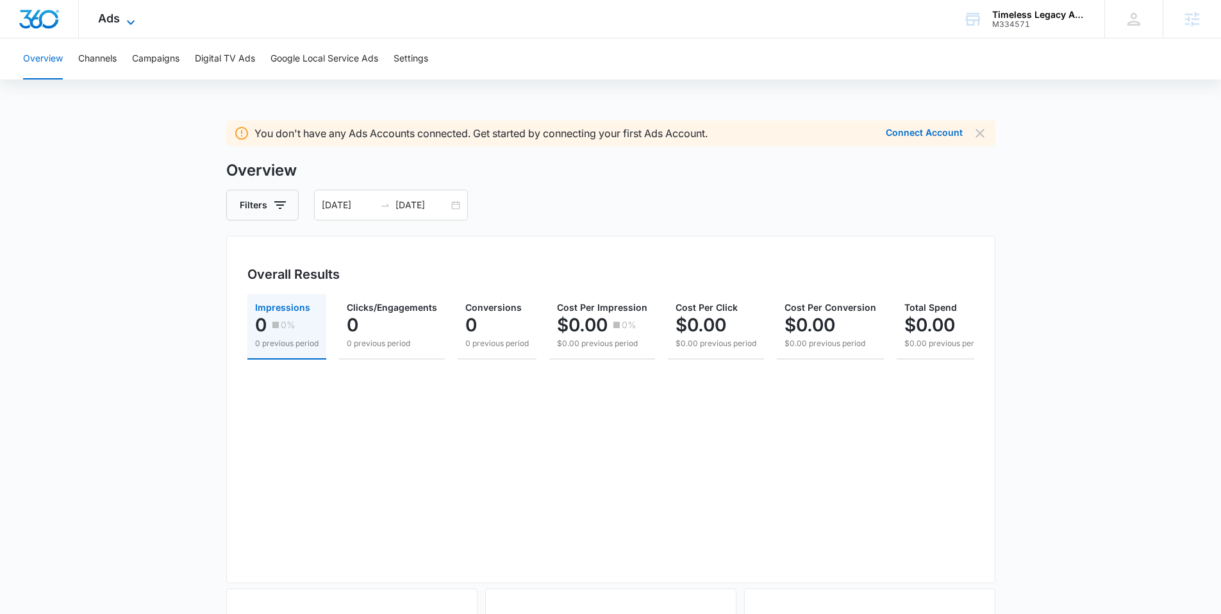
click at [135, 18] on icon at bounding box center [130, 22] width 15 height 15
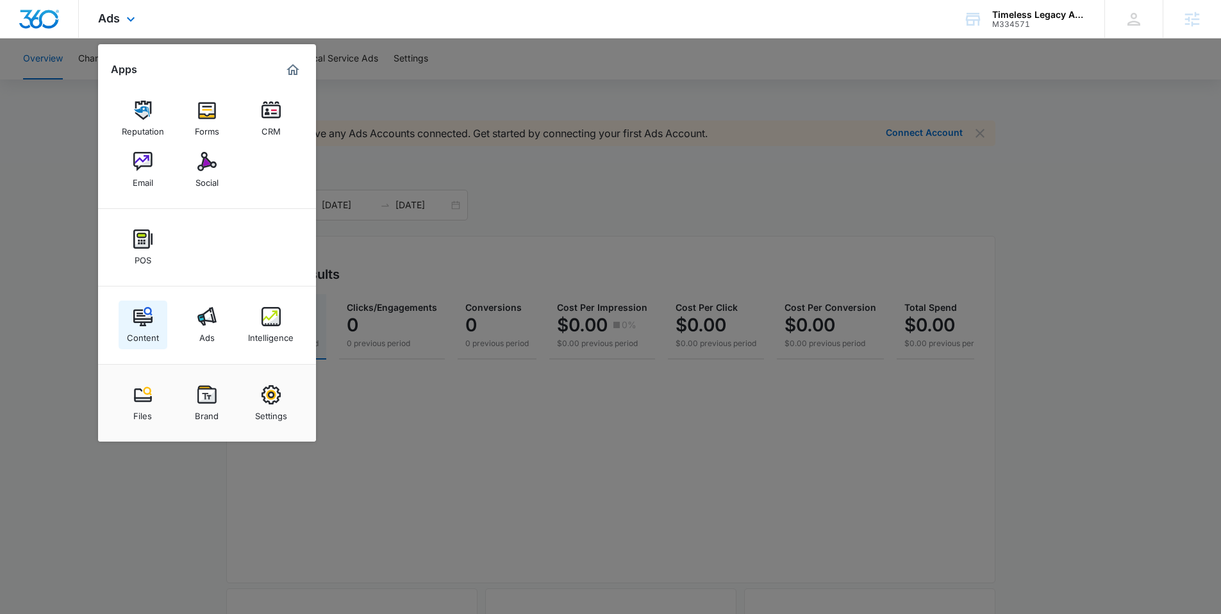
click at [140, 320] on img at bounding box center [142, 316] width 19 height 19
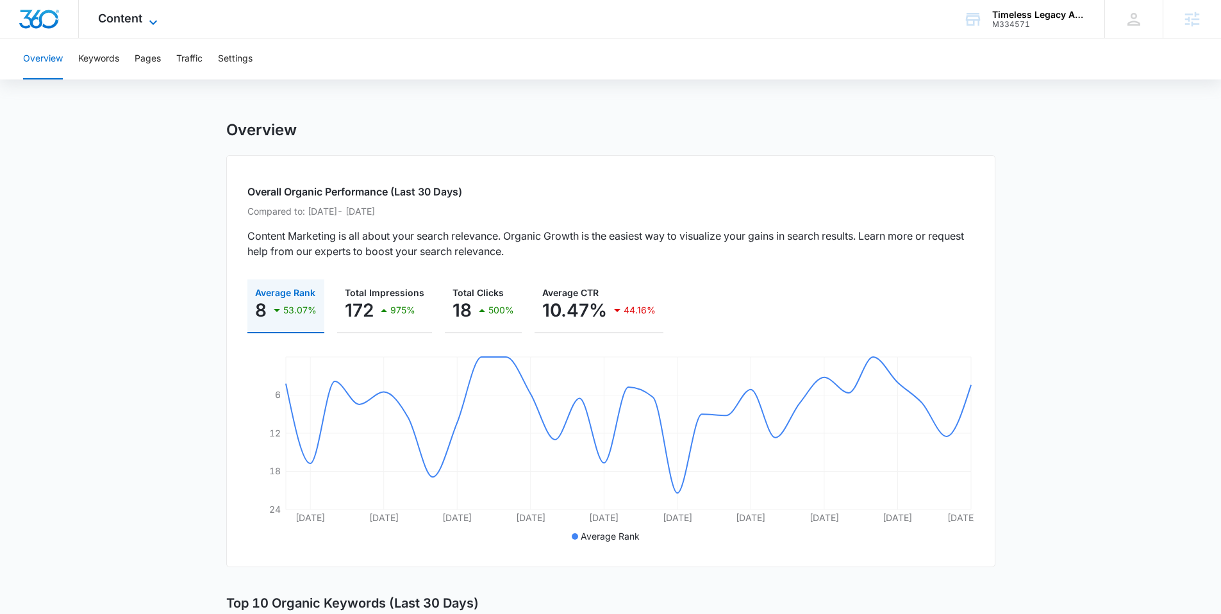
click at [119, 21] on span "Content" at bounding box center [120, 18] width 44 height 13
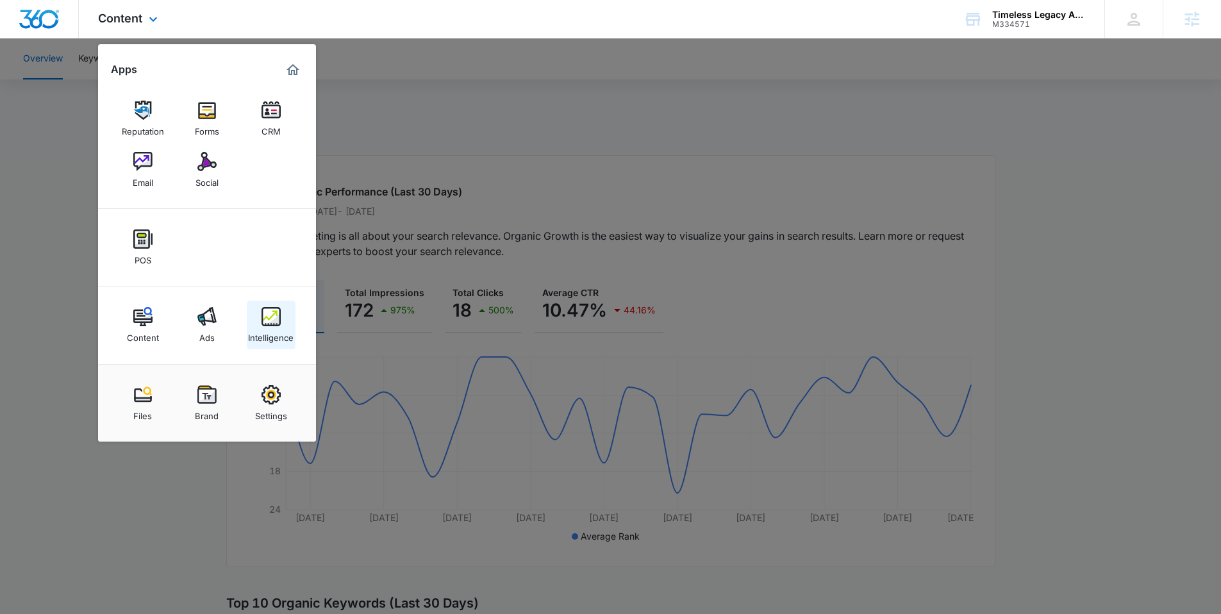
click at [277, 320] on img at bounding box center [270, 316] width 19 height 19
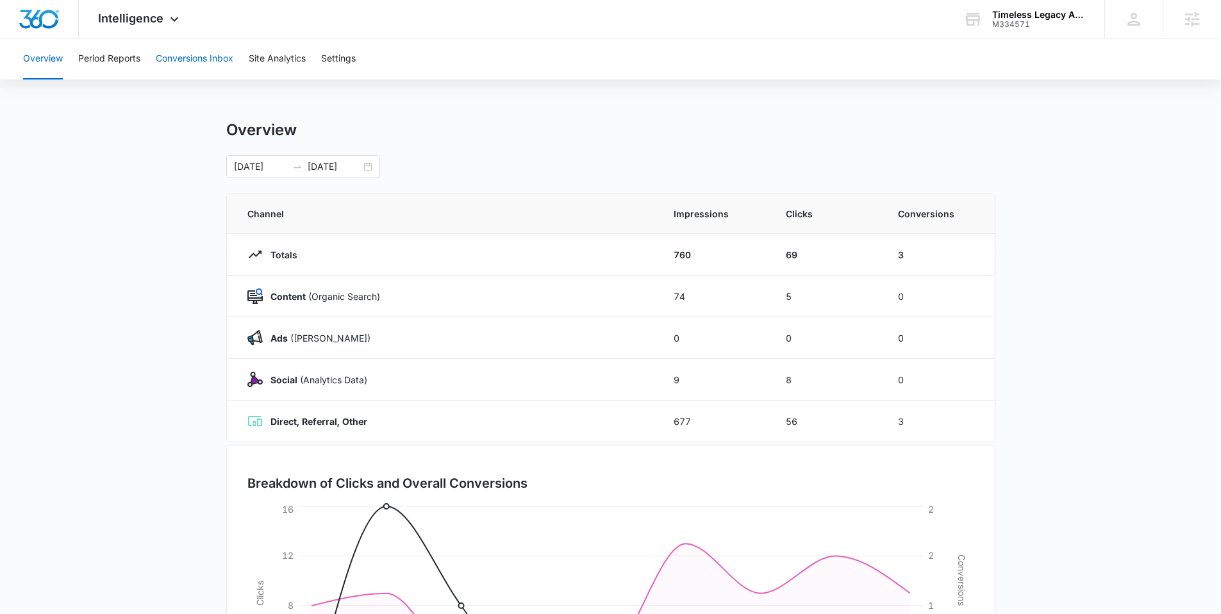
click at [183, 69] on button "Conversions Inbox" at bounding box center [195, 58] width 78 height 41
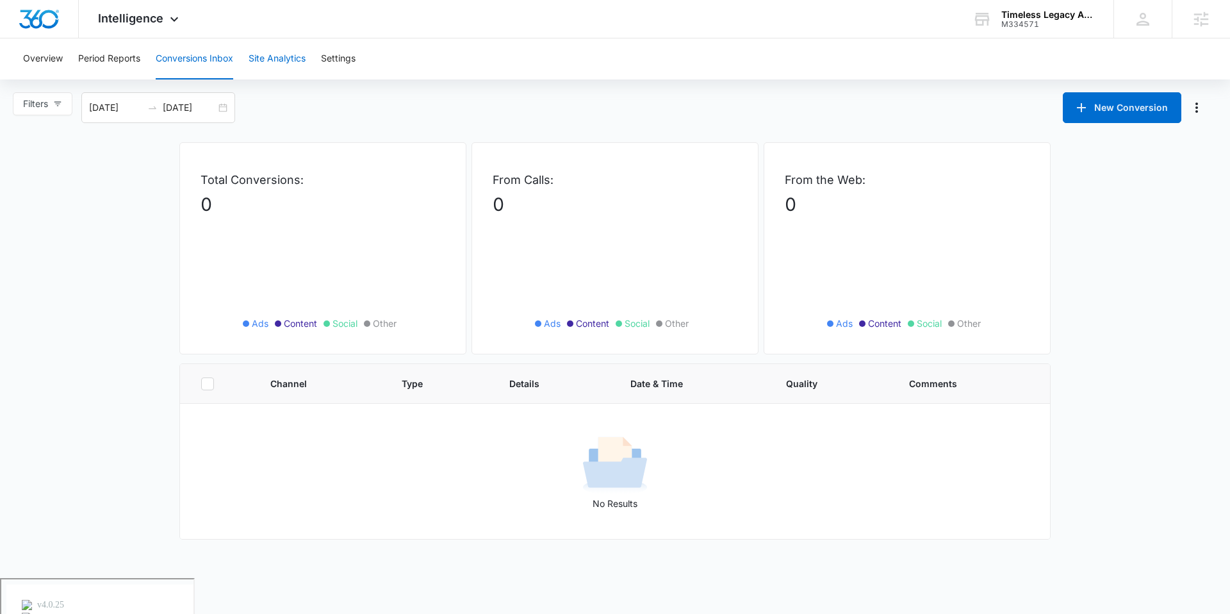
click at [281, 56] on button "Site Analytics" at bounding box center [277, 58] width 57 height 41
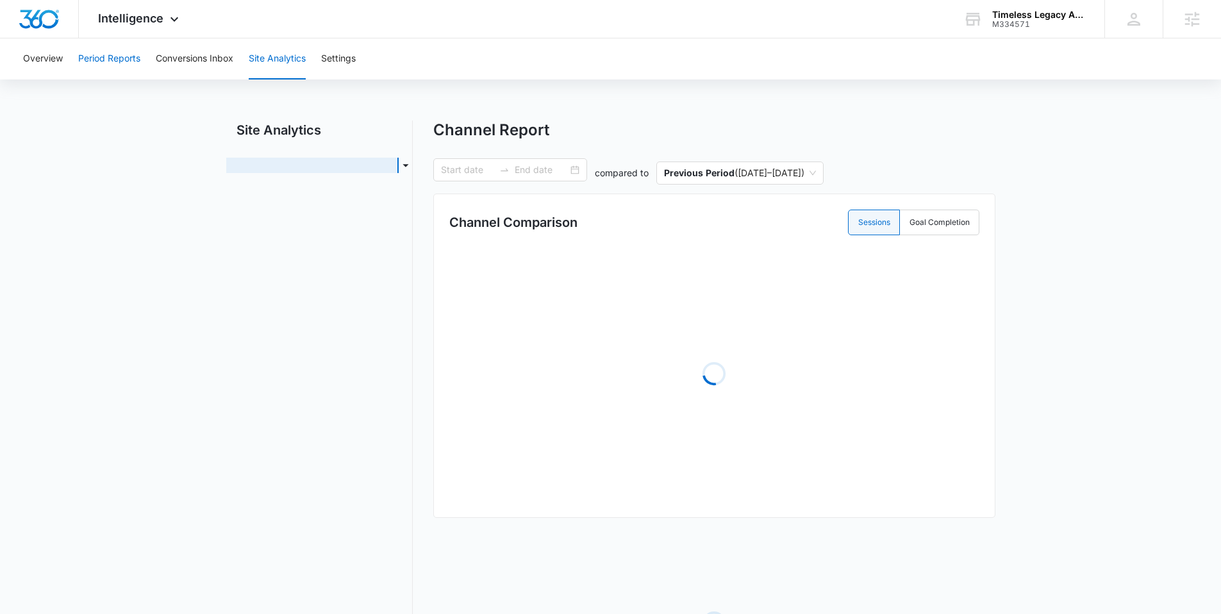
type input "08/28/2025"
type input "[DATE]"
radio input "true"
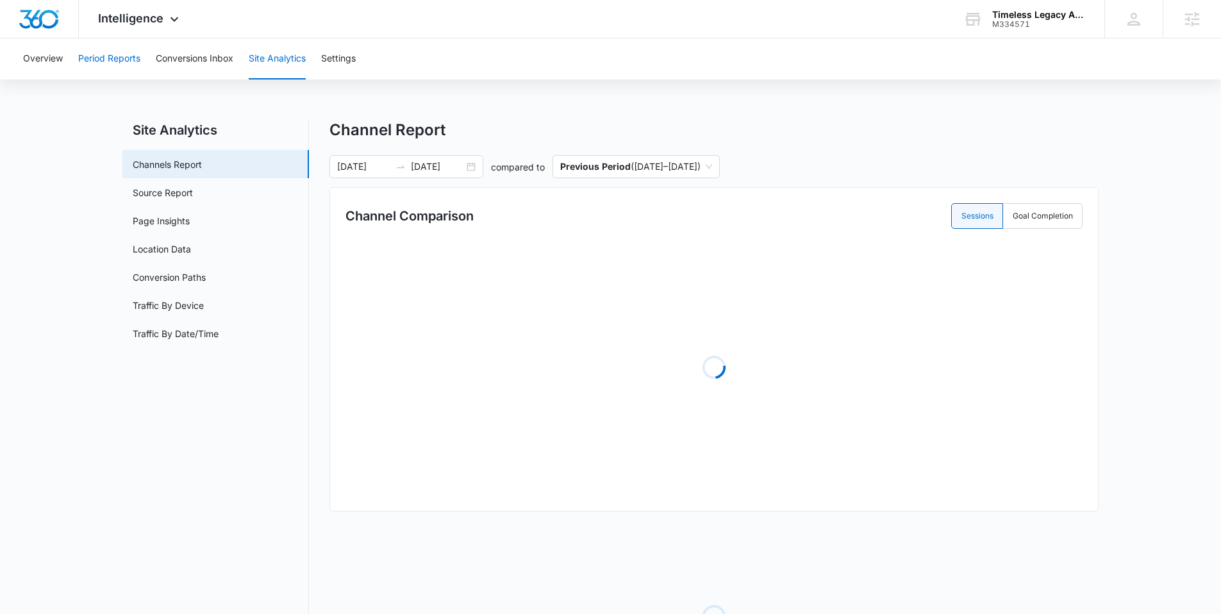
click at [96, 56] on button "Period Reports" at bounding box center [109, 58] width 62 height 41
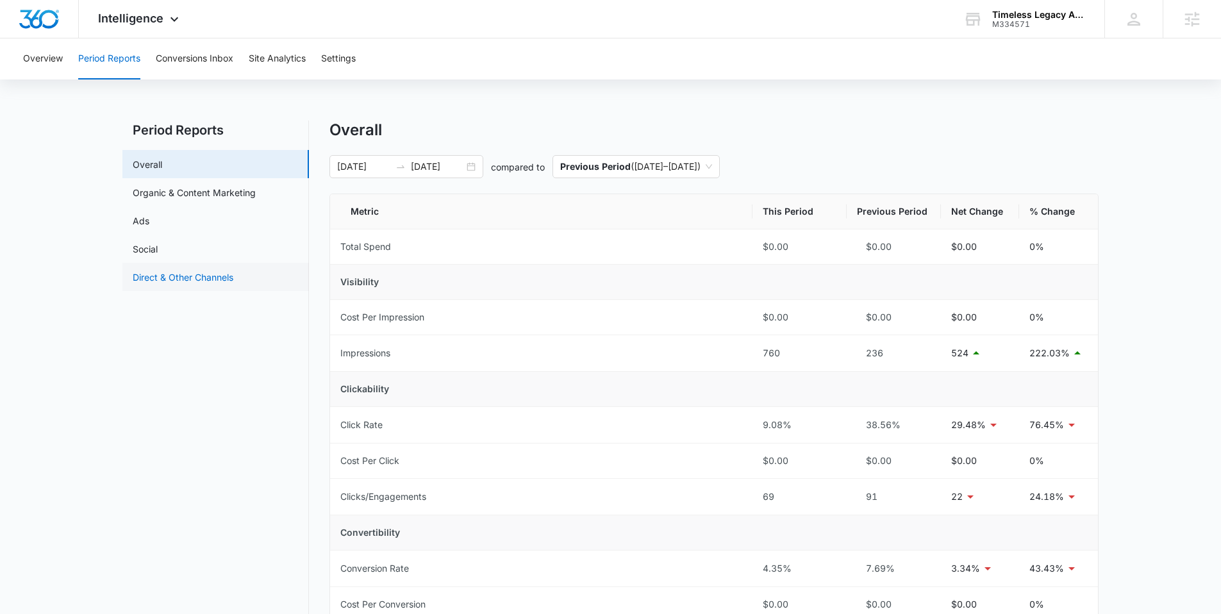
click at [162, 270] on link "Direct & Other Channels" at bounding box center [183, 276] width 101 height 13
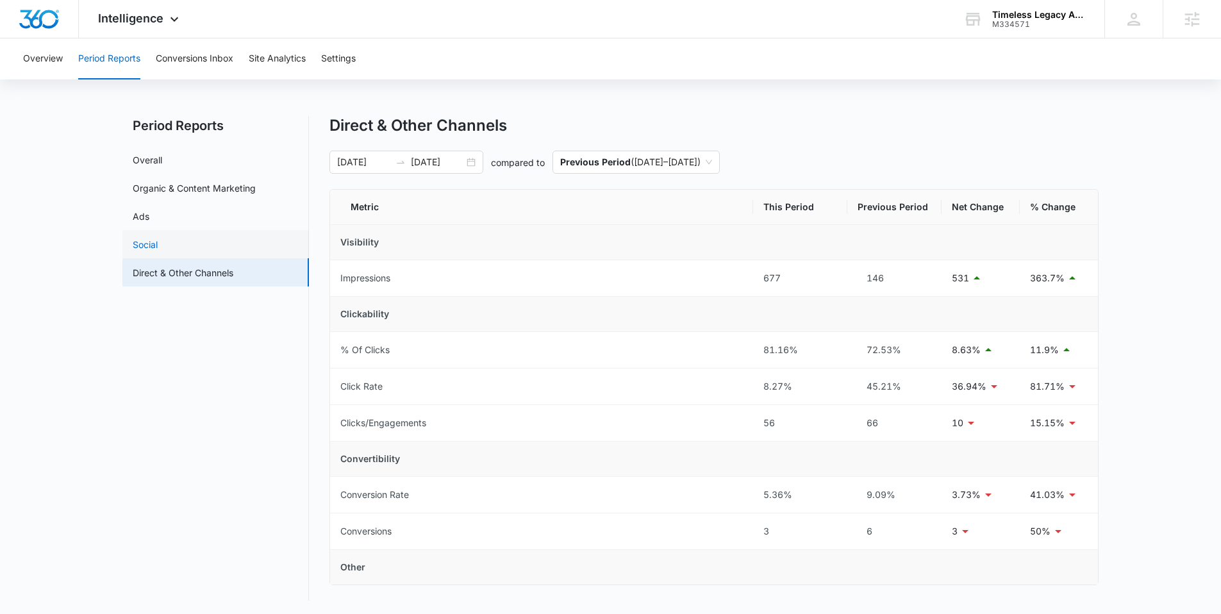
scroll to position [6, 0]
click at [158, 237] on link "Social" at bounding box center [145, 242] width 25 height 13
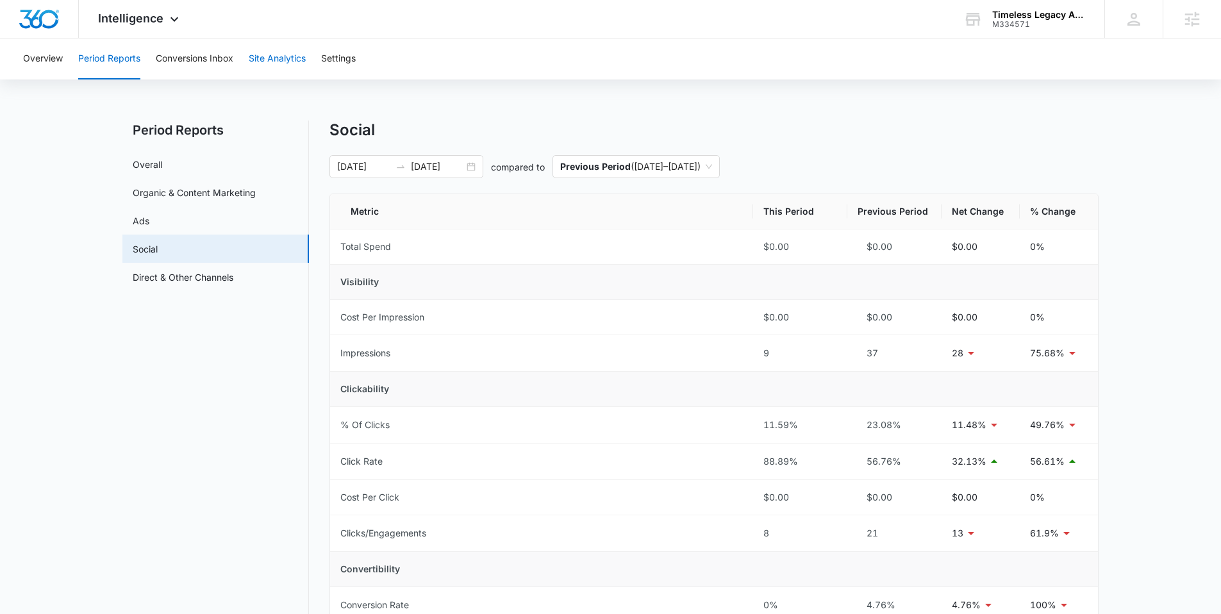
click at [281, 60] on button "Site Analytics" at bounding box center [277, 58] width 57 height 41
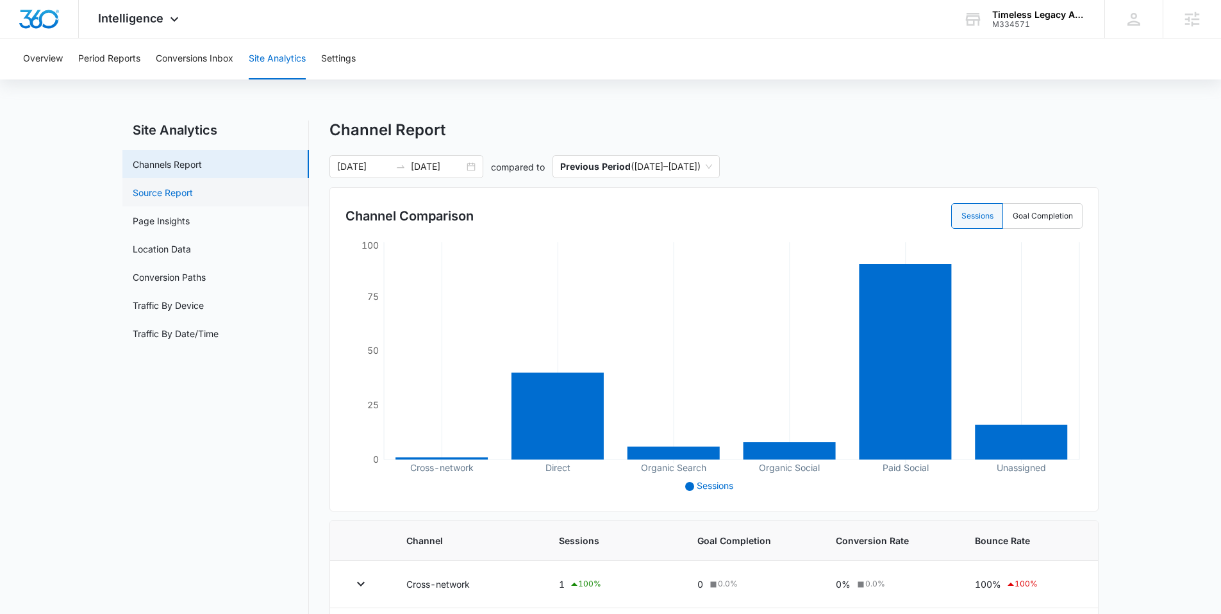
click at [193, 192] on link "Source Report" at bounding box center [163, 192] width 60 height 13
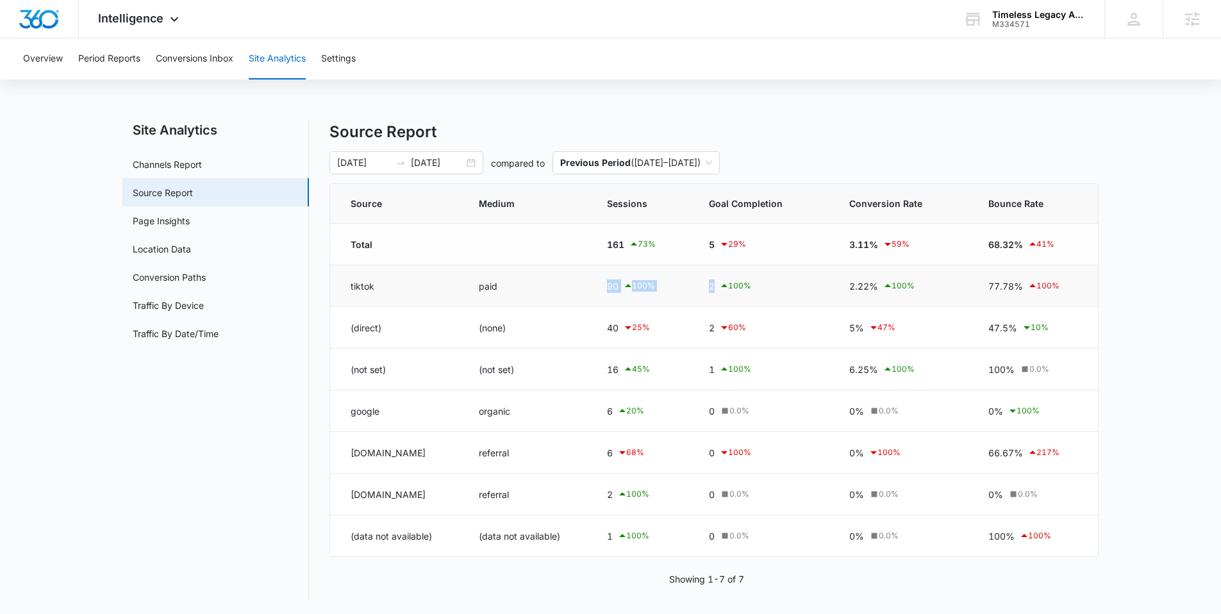
drag, startPoint x: 683, startPoint y: 283, endPoint x: 578, endPoint y: 282, distance: 104.5
click at [595, 281] on tr "tiktok paid 90 100 % 2 100 % 2.22% 100 % 77.78% 100 %" at bounding box center [714, 286] width 768 height 42
click at [786, 293] on div "2 100 %" at bounding box center [764, 285] width 110 height 15
drag, startPoint x: 608, startPoint y: 285, endPoint x: 619, endPoint y: 285, distance: 10.9
click at [619, 285] on div "90 100 %" at bounding box center [642, 285] width 71 height 15
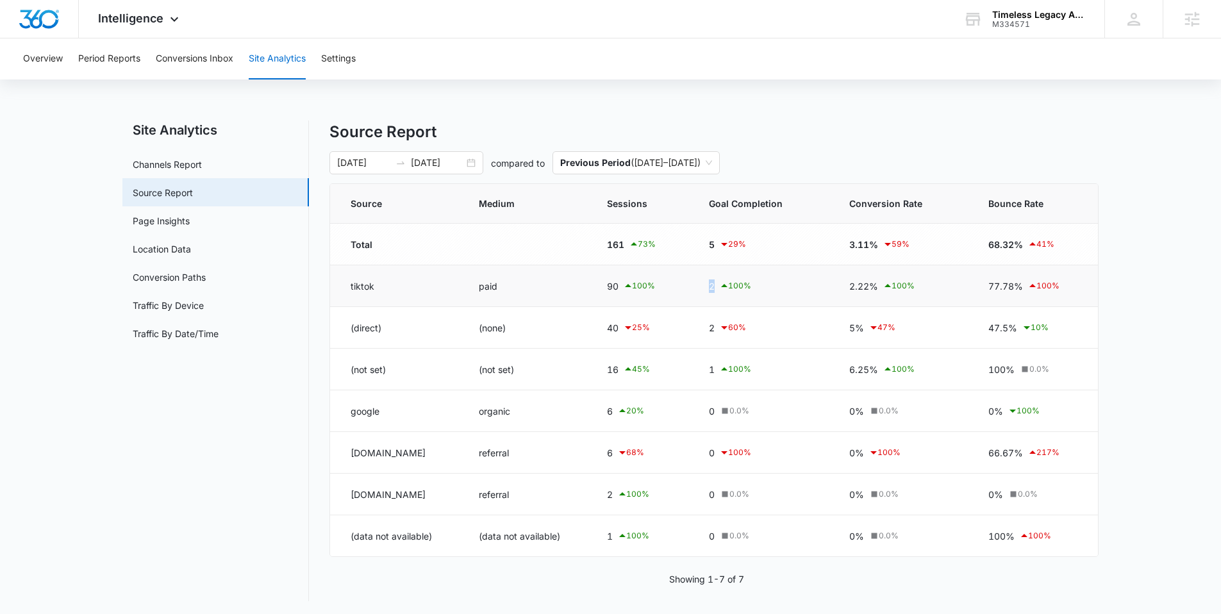
drag, startPoint x: 716, startPoint y: 287, endPoint x: 704, endPoint y: 290, distance: 12.4
click at [704, 290] on td "2 100 %" at bounding box center [763, 286] width 140 height 42
click at [58, 54] on button "Overview" at bounding box center [43, 58] width 40 height 41
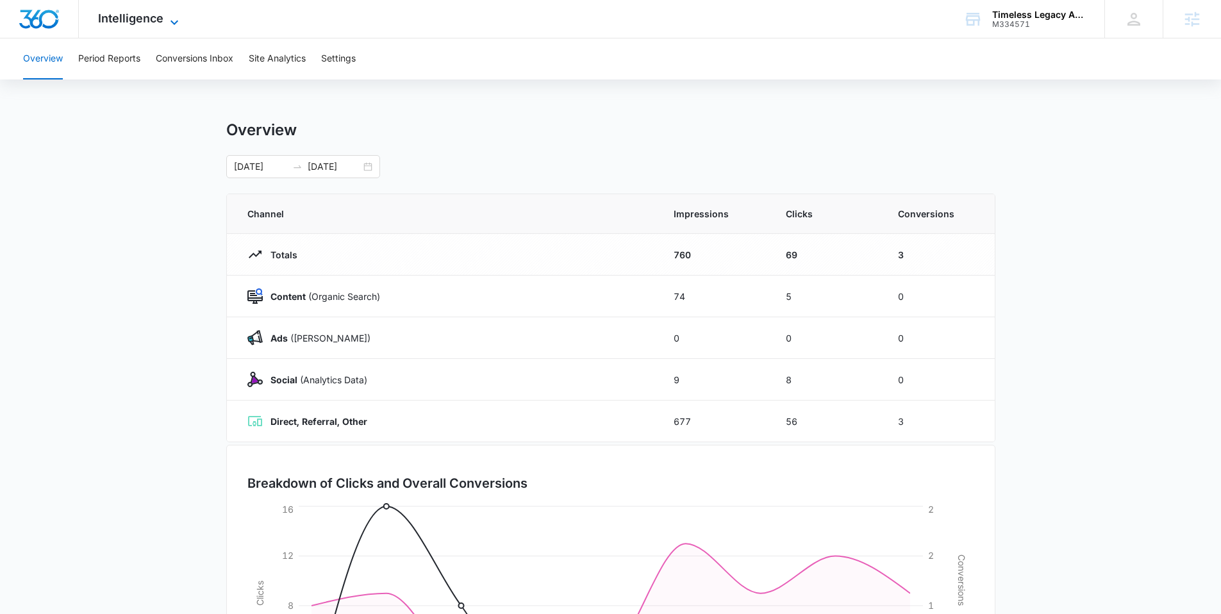
click at [138, 22] on span "Intelligence" at bounding box center [130, 18] width 65 height 13
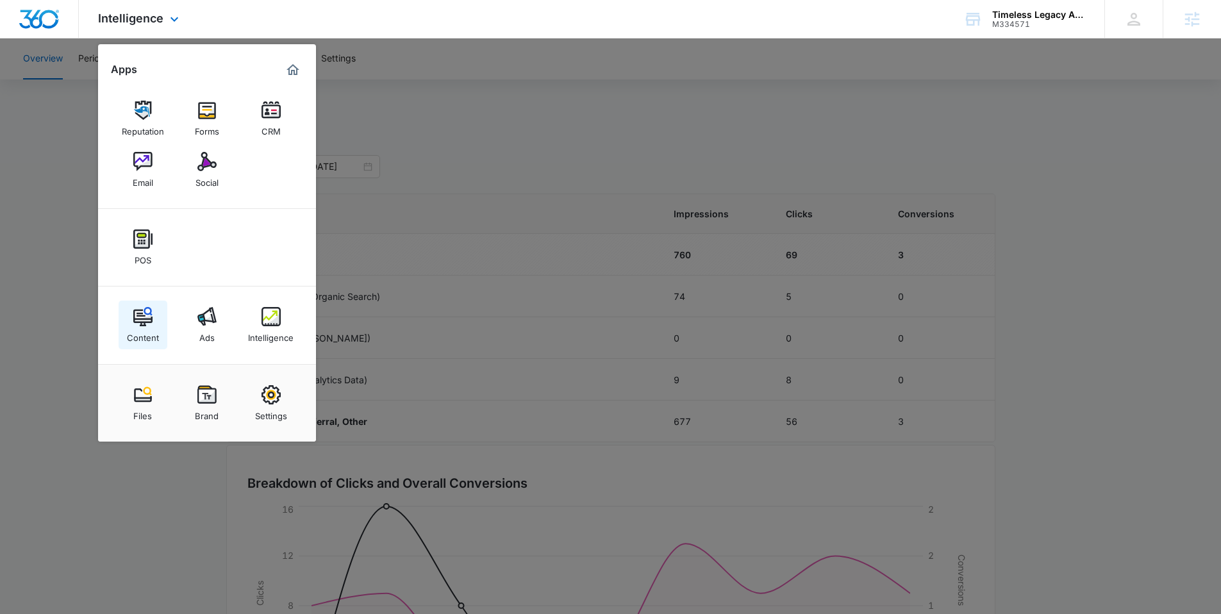
click at [135, 307] on img at bounding box center [142, 316] width 19 height 19
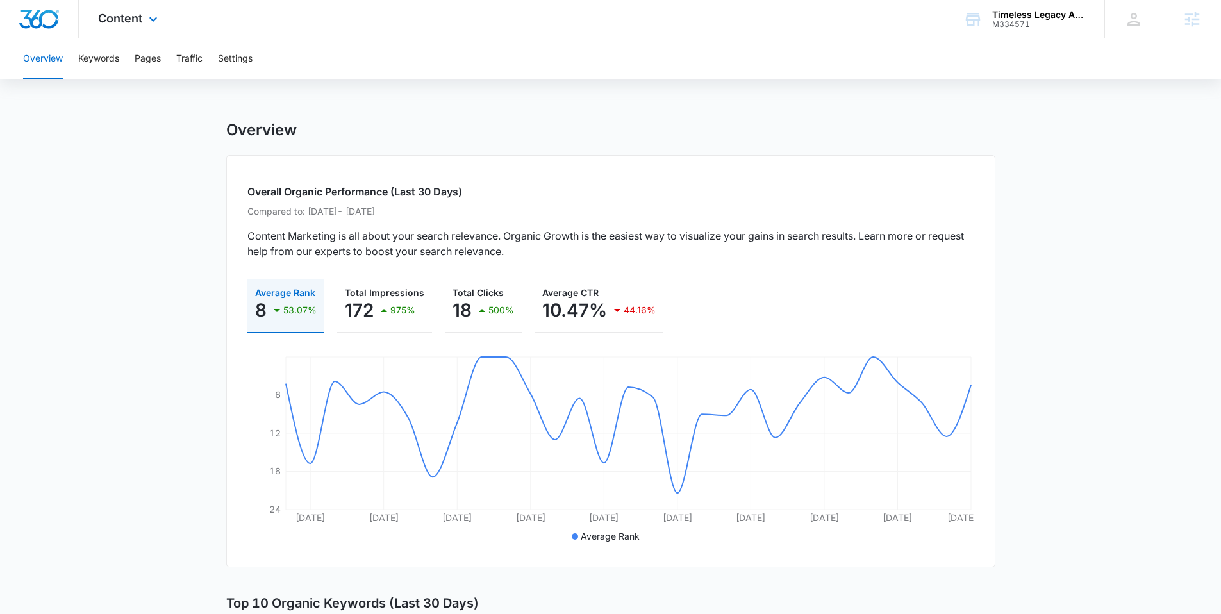
click at [144, 12] on div "Content Apps Reputation Forms CRM Email Social POS Content Ads Intelligence Fil…" at bounding box center [129, 19] width 101 height 38
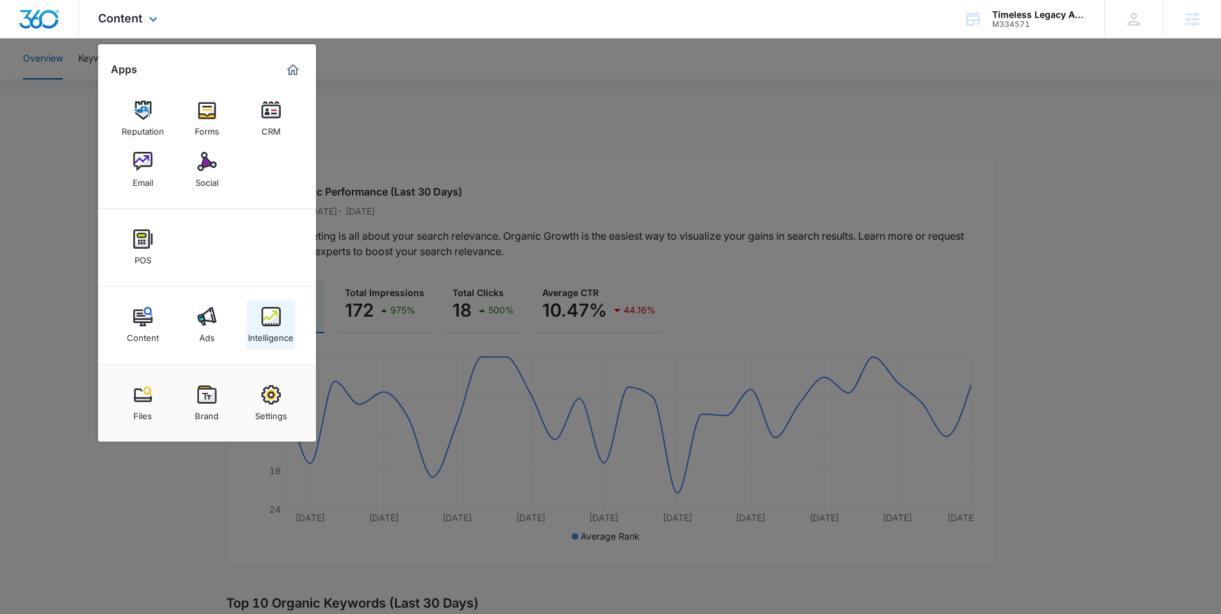
click at [252, 329] on div "Intelligence" at bounding box center [271, 334] width 46 height 17
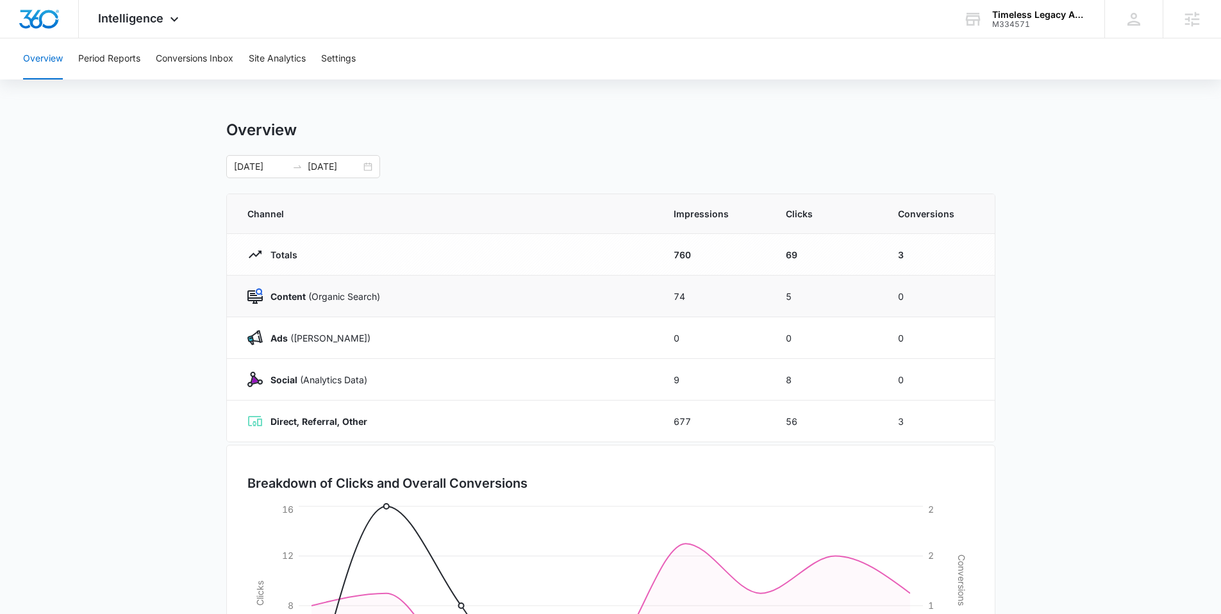
click at [288, 299] on strong "Content" at bounding box center [287, 296] width 35 height 11
click at [147, 23] on span "Intelligence" at bounding box center [130, 18] width 65 height 13
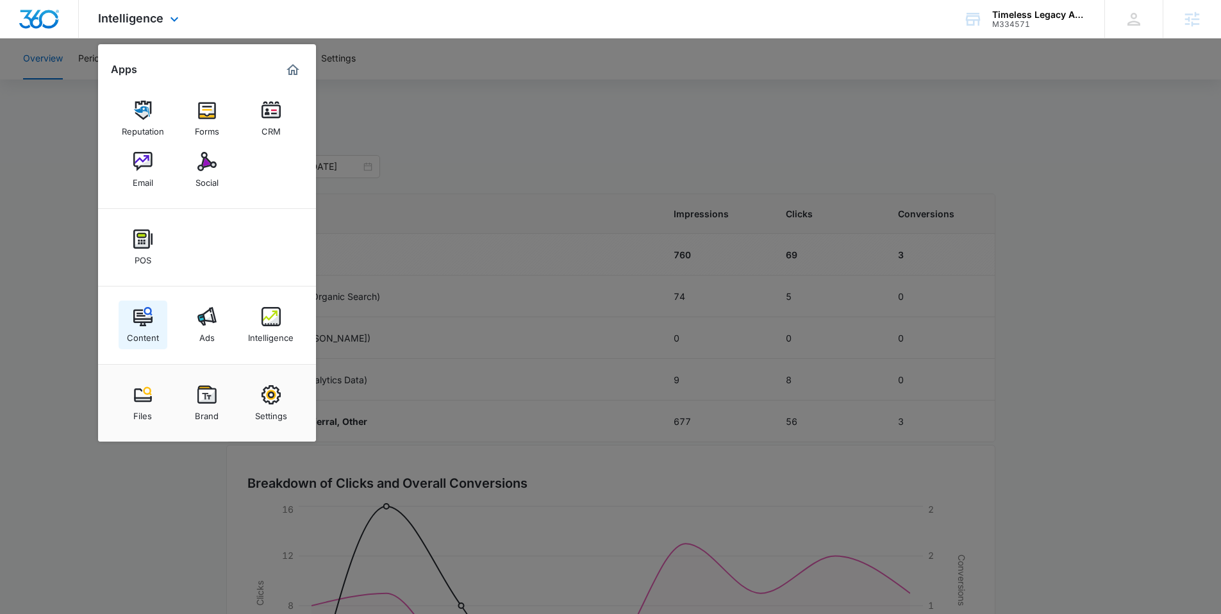
click at [141, 317] on img at bounding box center [142, 316] width 19 height 19
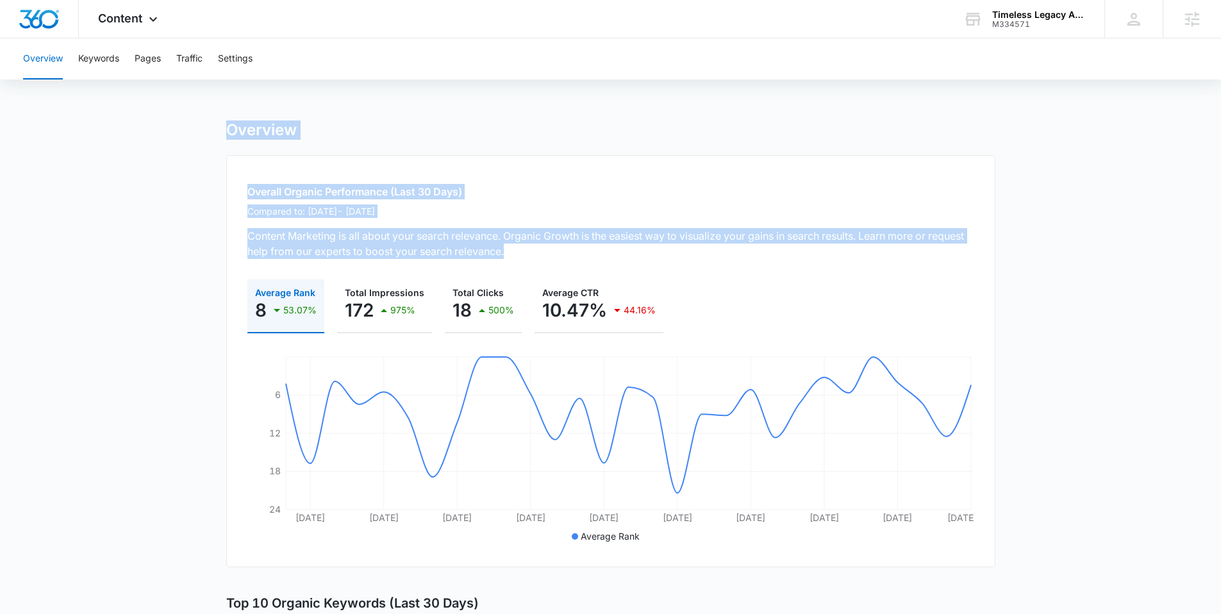
drag, startPoint x: 218, startPoint y: 122, endPoint x: 689, endPoint y: 258, distance: 490.4
click at [583, 274] on div "Overall Organic Performance (Last 30 Days) Compared to: Jul 12, 2025 - Aug 9, 2…" at bounding box center [610, 361] width 769 height 412
drag, startPoint x: 217, startPoint y: 110, endPoint x: 729, endPoint y: 261, distance: 534.1
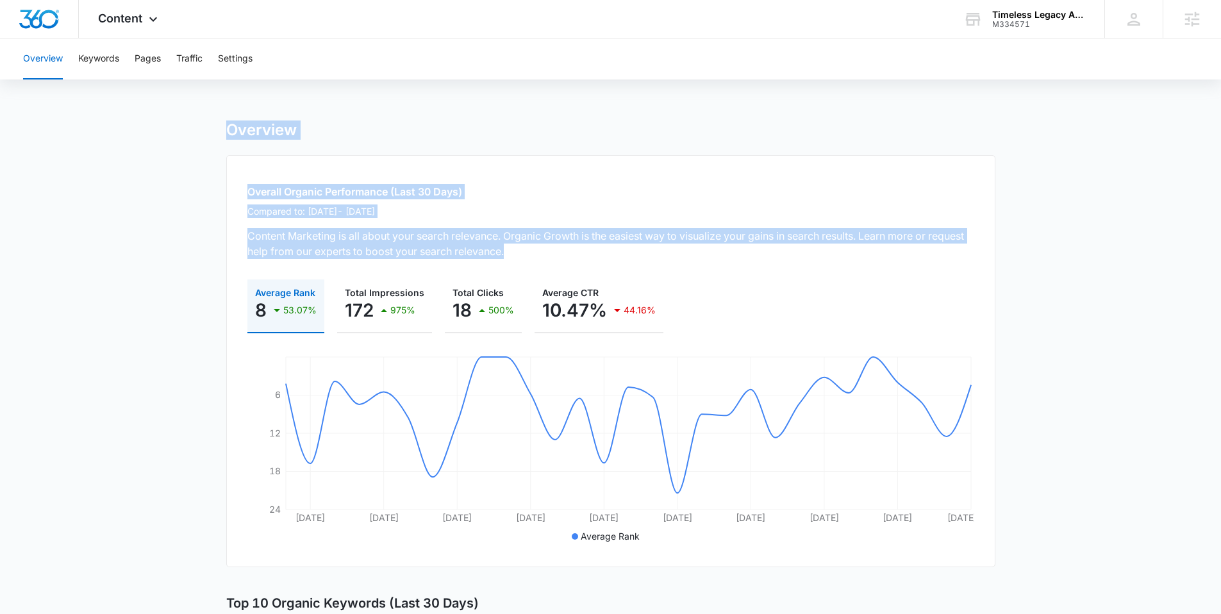
click at [701, 264] on div "Overall Organic Performance (Last 30 Days) Compared to: Jul 12, 2025 - Aug 9, 2…" at bounding box center [610, 361] width 769 height 412
drag, startPoint x: 428, startPoint y: 215, endPoint x: 148, endPoint y: 97, distance: 303.6
click at [299, 162] on div "Overall Organic Performance (Last 30 Days) Compared to: Jul 12, 2025 - Aug 9, 2…" at bounding box center [610, 361] width 769 height 412
drag, startPoint x: 225, startPoint y: 120, endPoint x: 634, endPoint y: 266, distance: 434.0
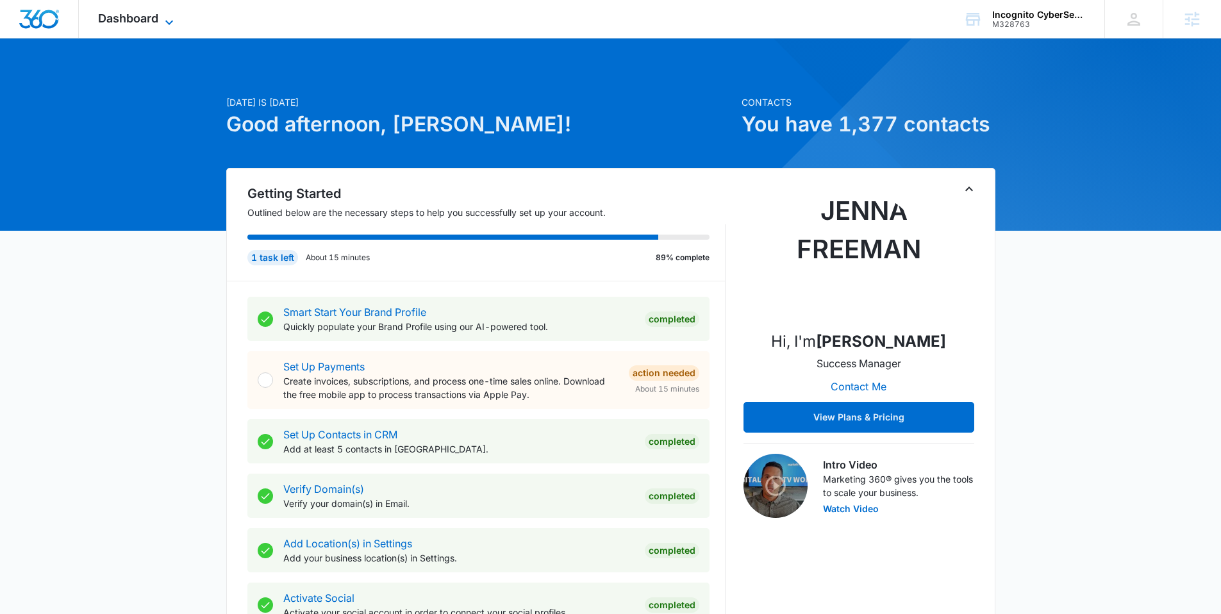
click at [172, 15] on icon at bounding box center [168, 22] width 15 height 15
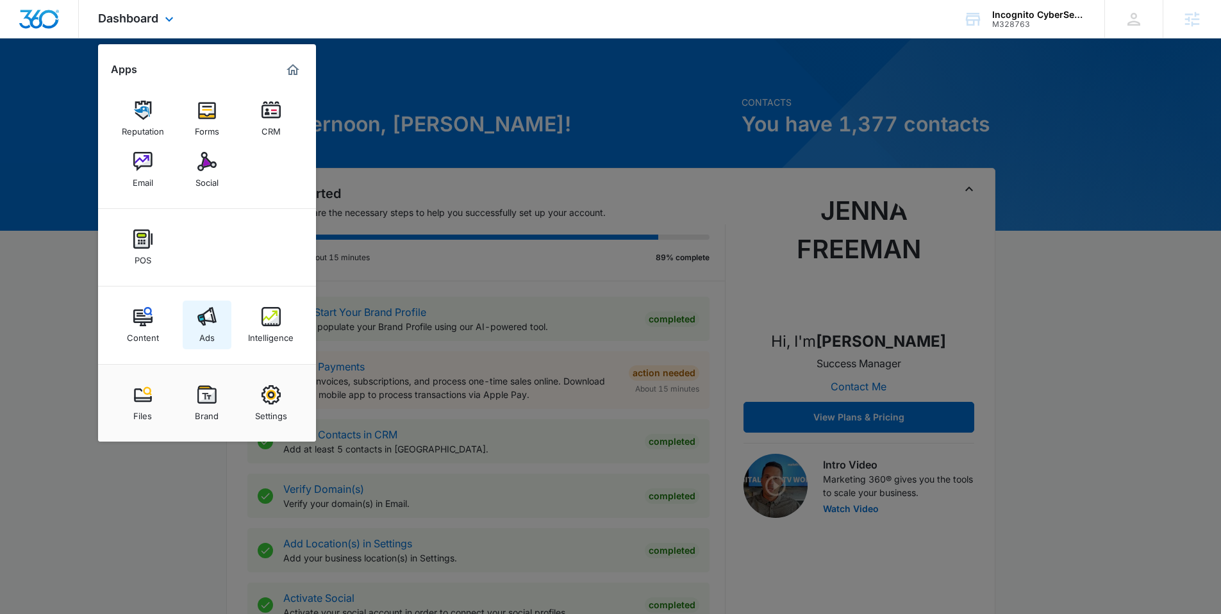
click at [206, 333] on div "Ads" at bounding box center [206, 334] width 15 height 17
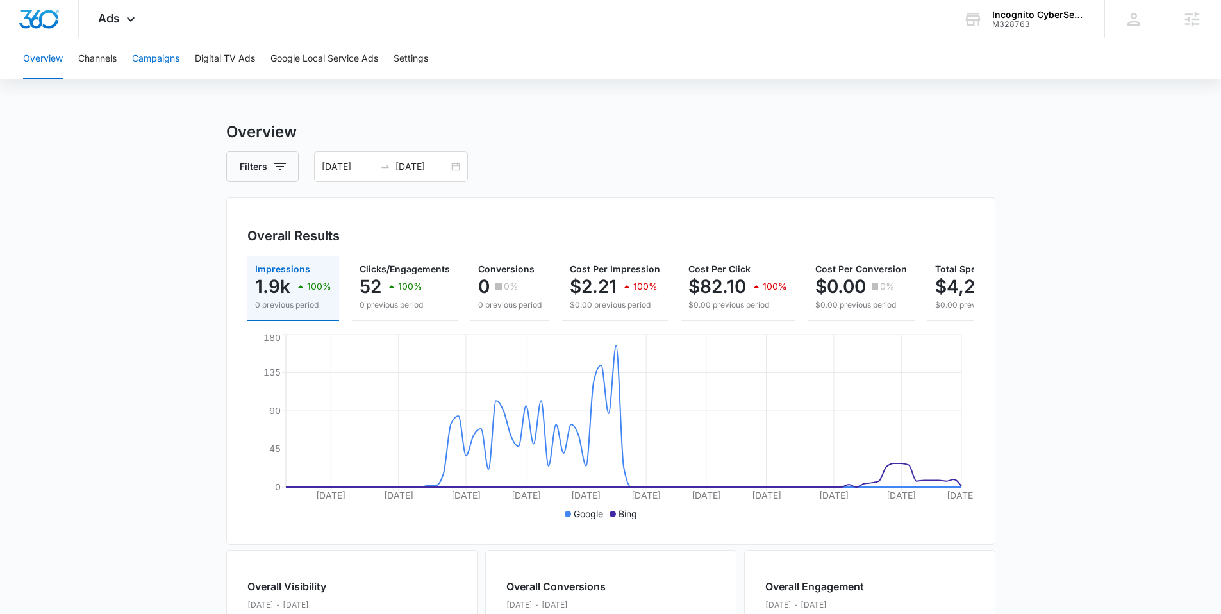
click at [158, 58] on button "Campaigns" at bounding box center [155, 58] width 47 height 41
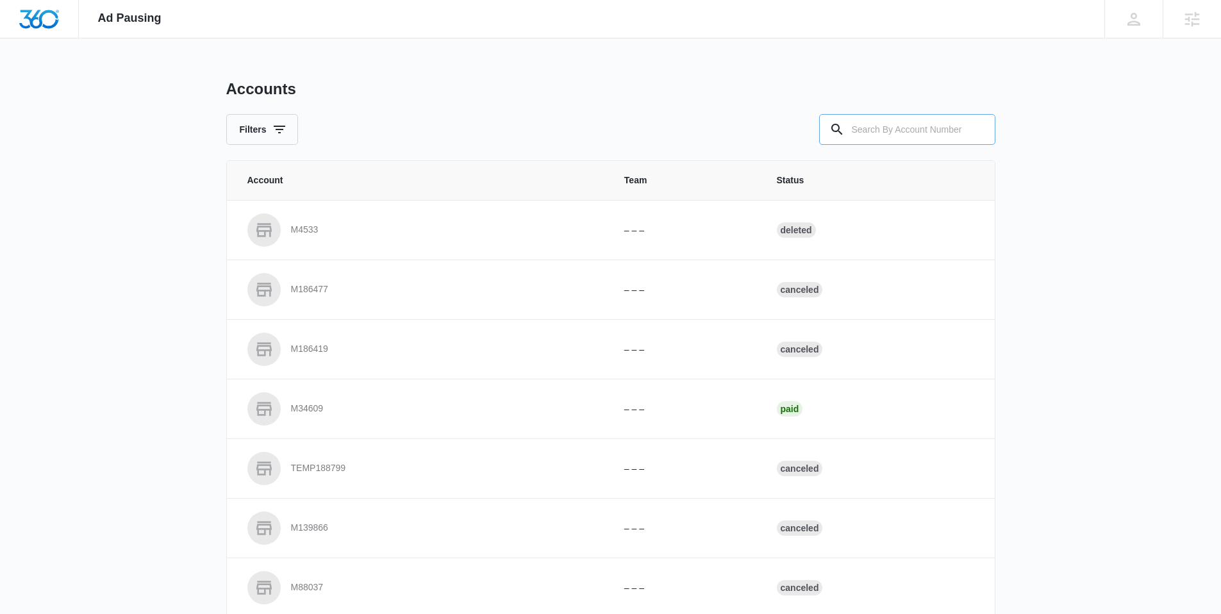
click at [885, 133] on input "text" at bounding box center [907, 129] width 176 height 31
type input "m328763"
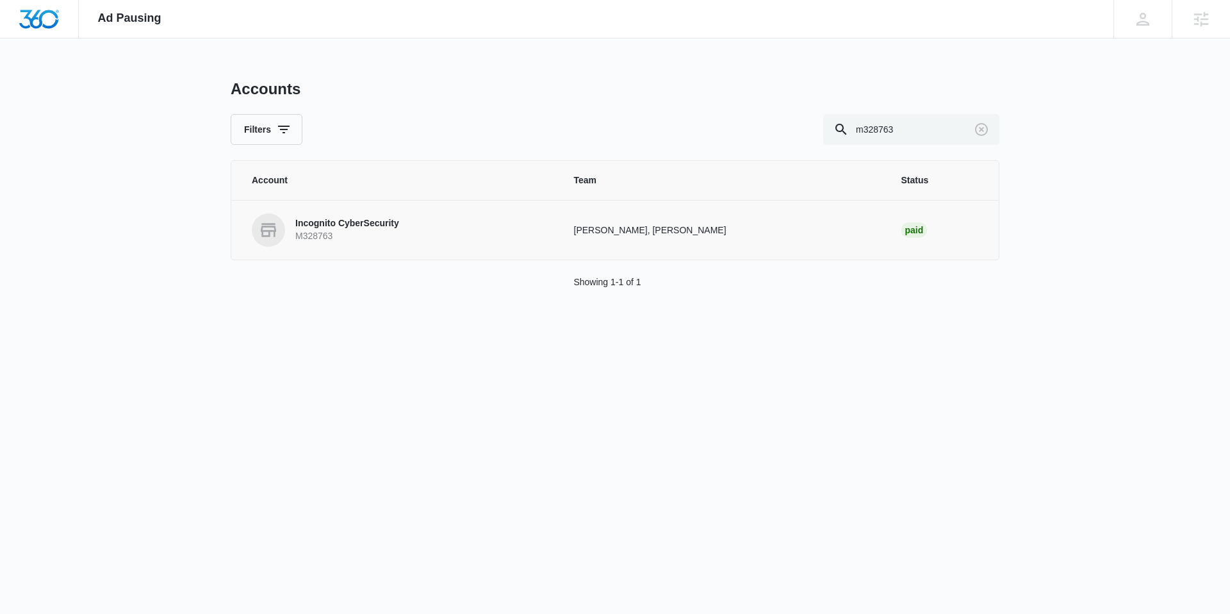
click at [370, 227] on p "Incognito CyberSecurity" at bounding box center [347, 223] width 104 height 13
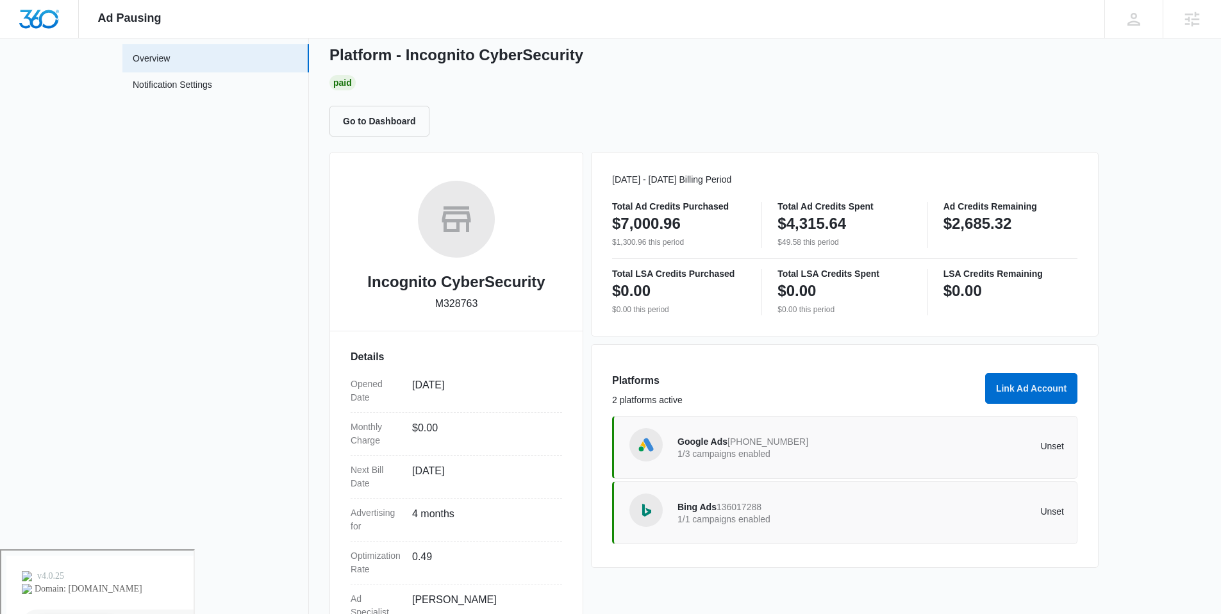
scroll to position [122, 0]
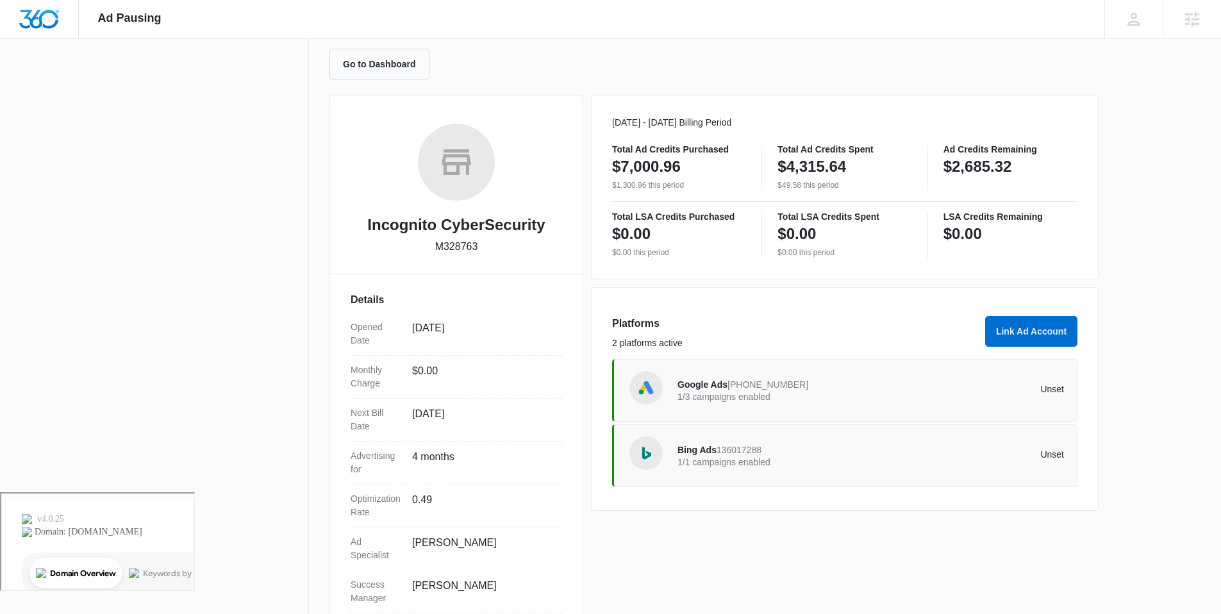
click at [700, 383] on span "Google Ads" at bounding box center [702, 384] width 50 height 10
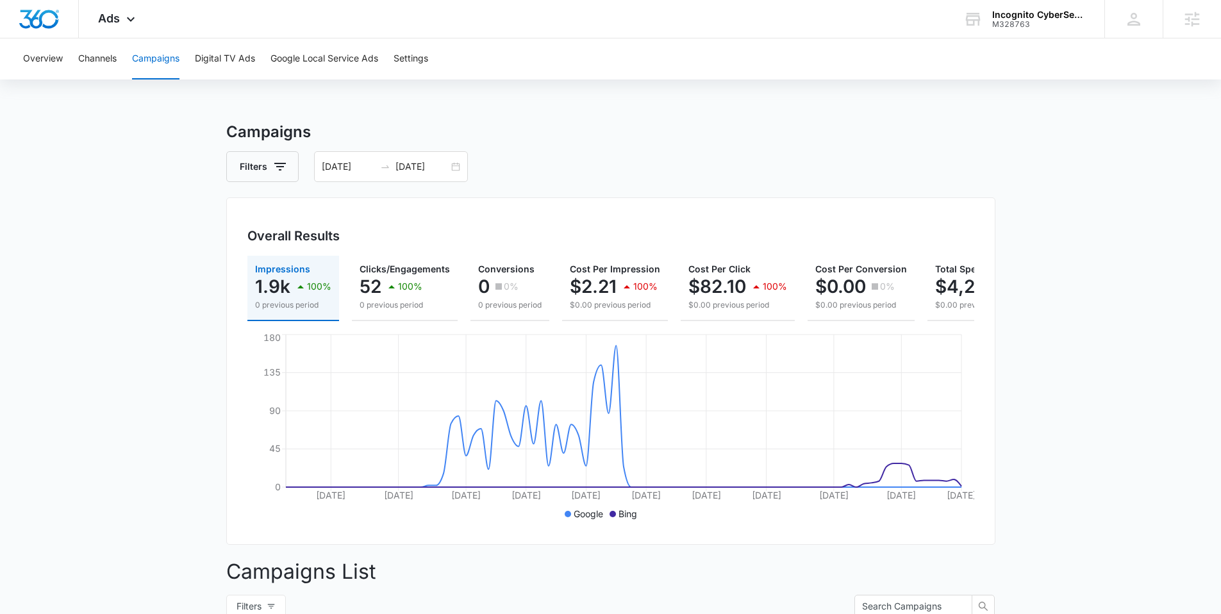
click at [19, 61] on div "Overview Channels Campaigns Digital TV Ads Google Local Service Ads Settings" at bounding box center [610, 58] width 1190 height 41
click at [102, 63] on button "Channels" at bounding box center [97, 58] width 38 height 41
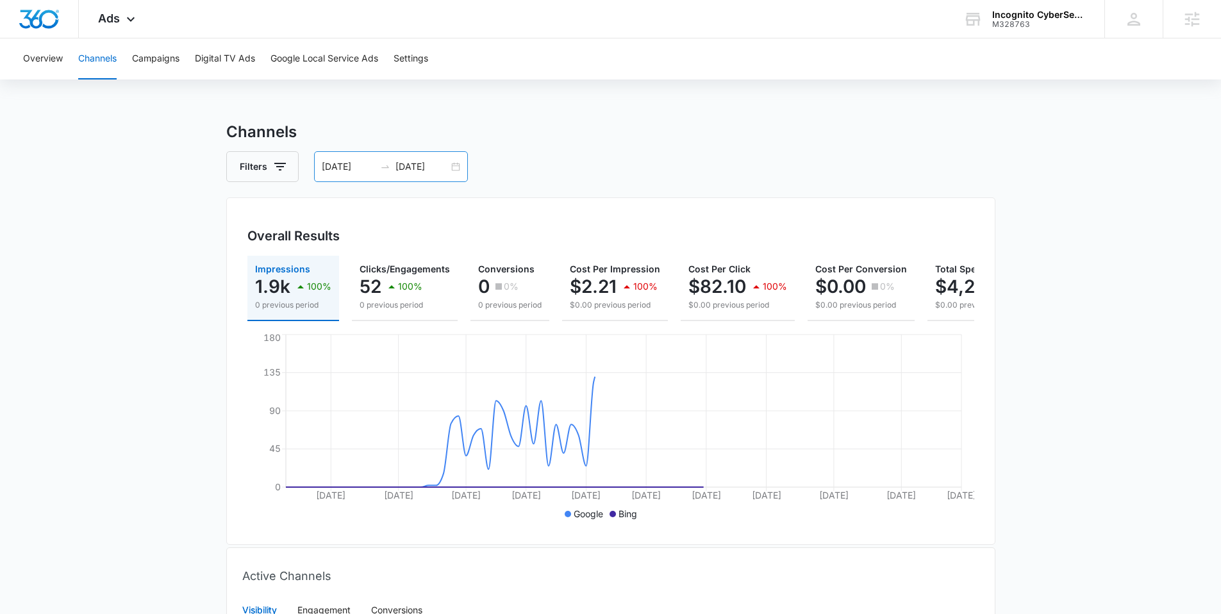
click at [454, 169] on div "[DATE] [DATE]" at bounding box center [391, 166] width 154 height 31
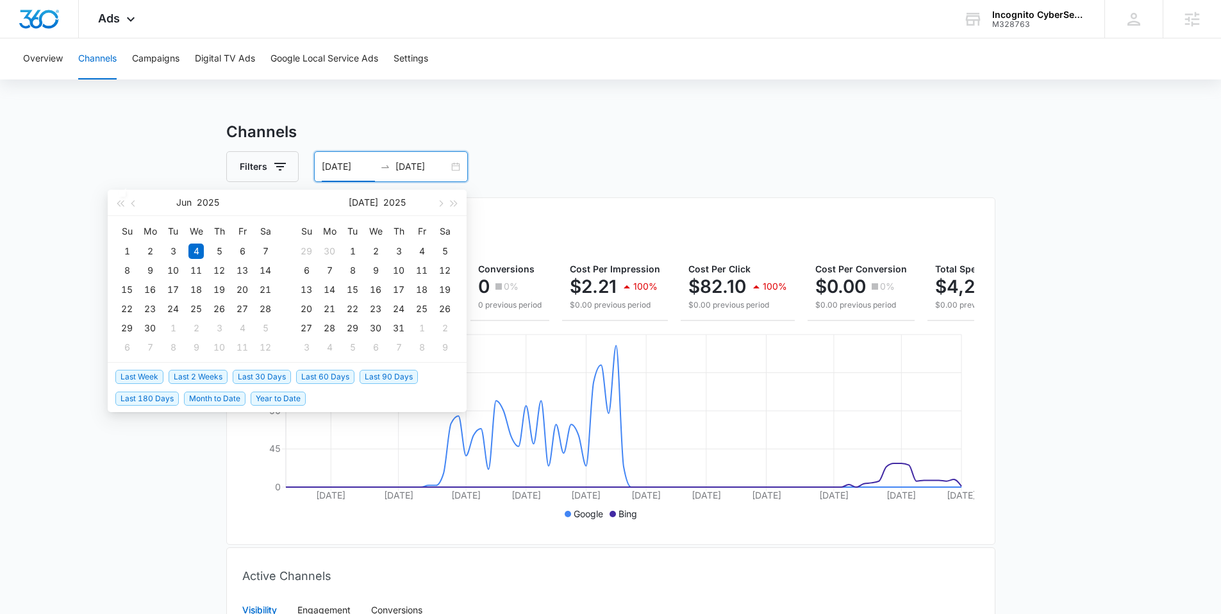
click at [145, 379] on span "Last Week" at bounding box center [139, 377] width 48 height 14
type input "[DATE]"
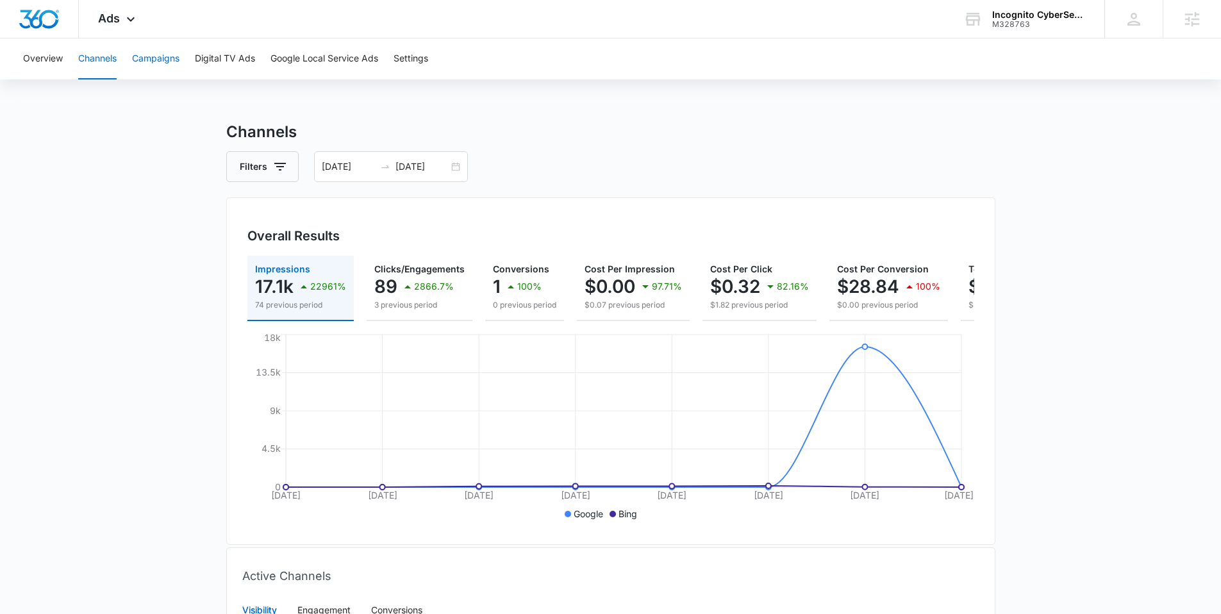
click at [142, 60] on button "Campaigns" at bounding box center [155, 58] width 47 height 41
click at [115, 22] on span "Ads" at bounding box center [109, 18] width 22 height 13
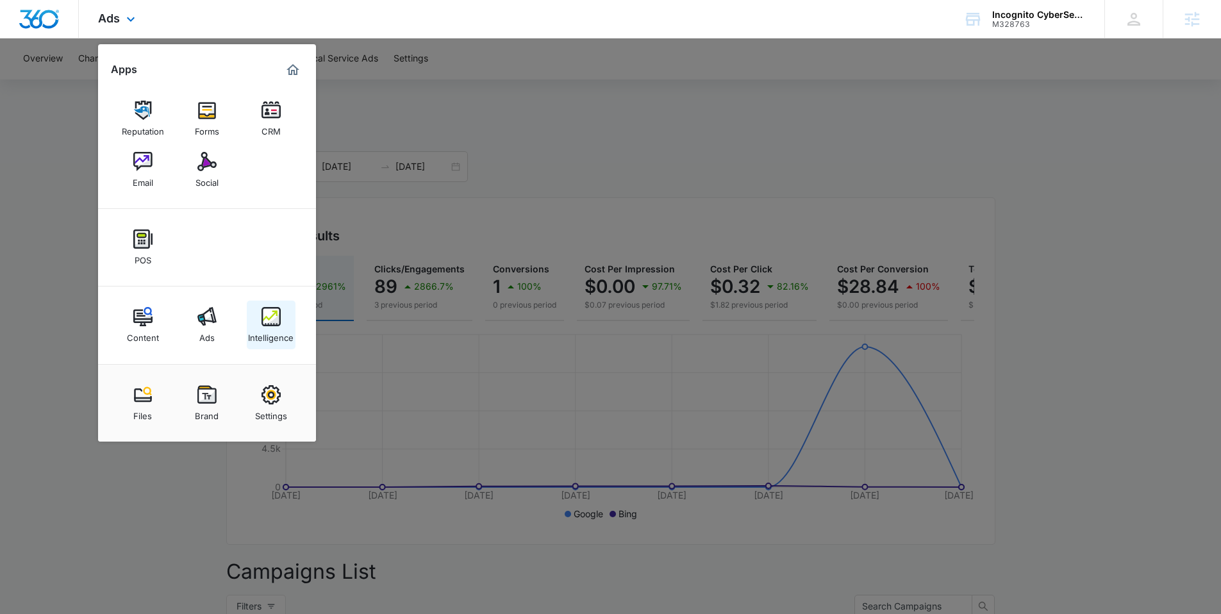
click at [270, 323] on img at bounding box center [270, 316] width 19 height 19
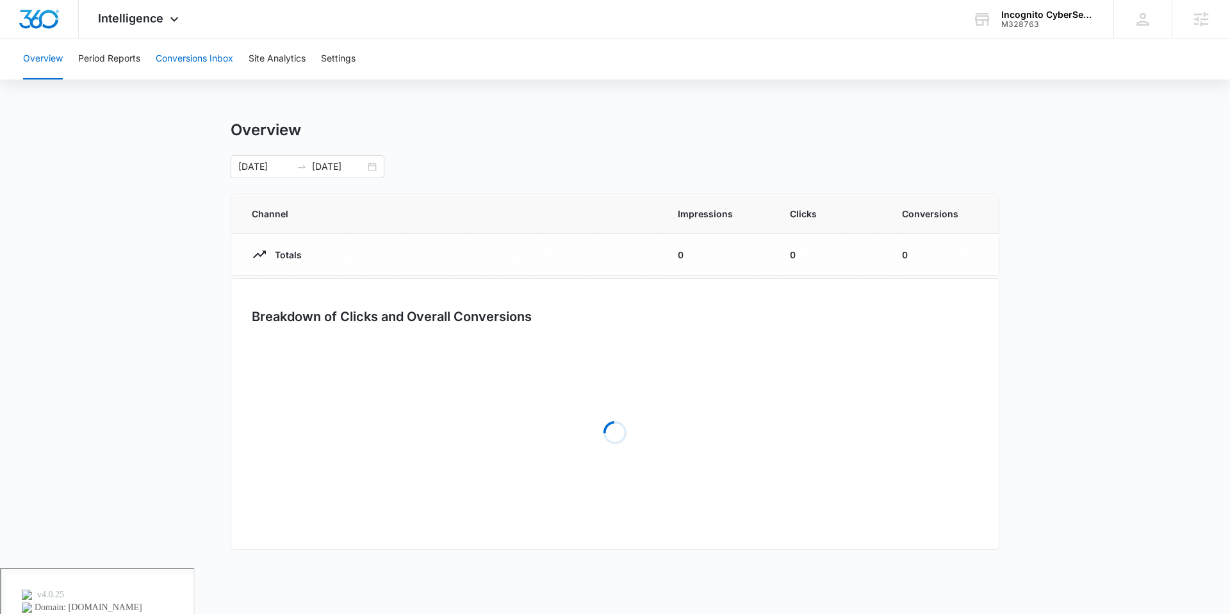
click at [193, 59] on button "Conversions Inbox" at bounding box center [195, 58] width 78 height 41
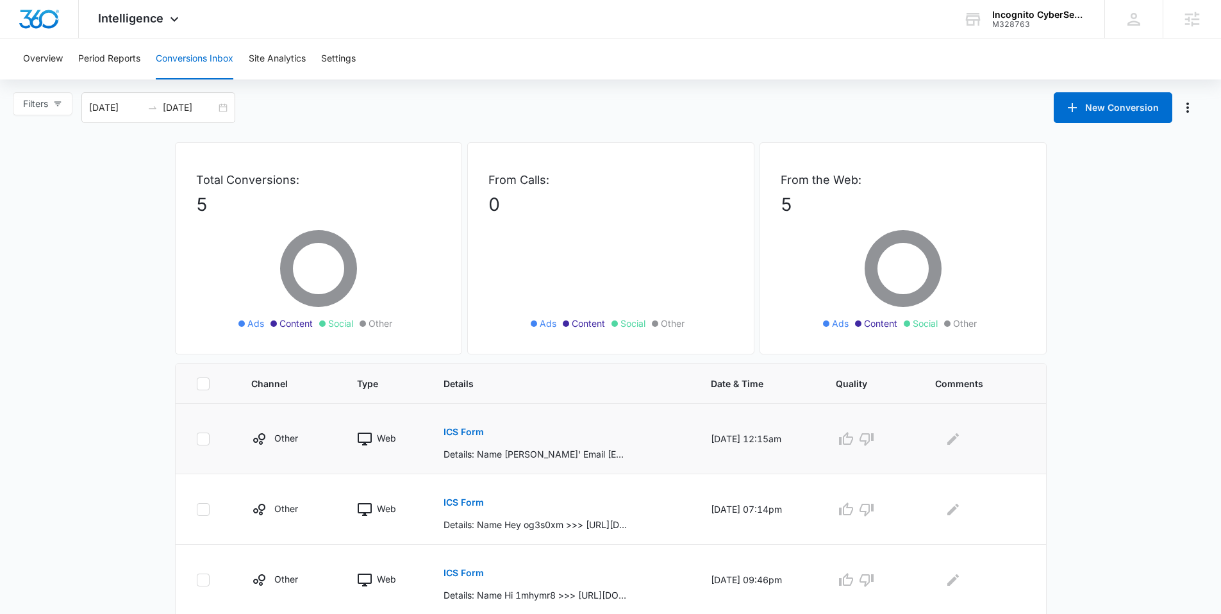
click at [453, 429] on p "ICS Form" at bounding box center [463, 431] width 40 height 9
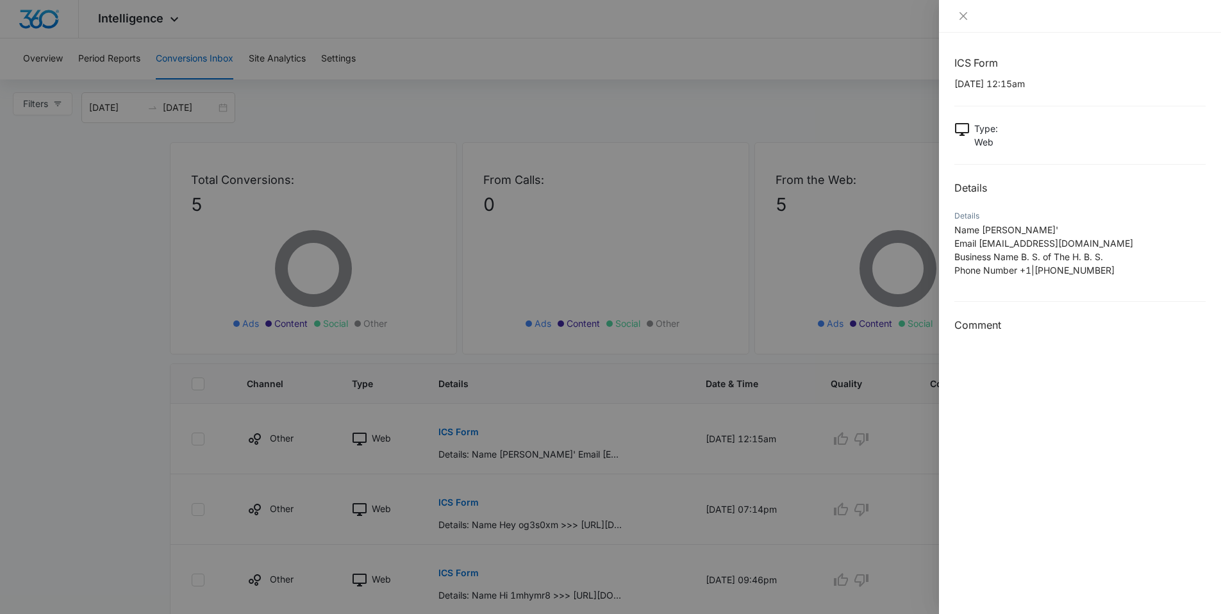
click at [957, 23] on div at bounding box center [1080, 16] width 282 height 33
click at [963, 13] on icon "close" at bounding box center [963, 16] width 10 height 10
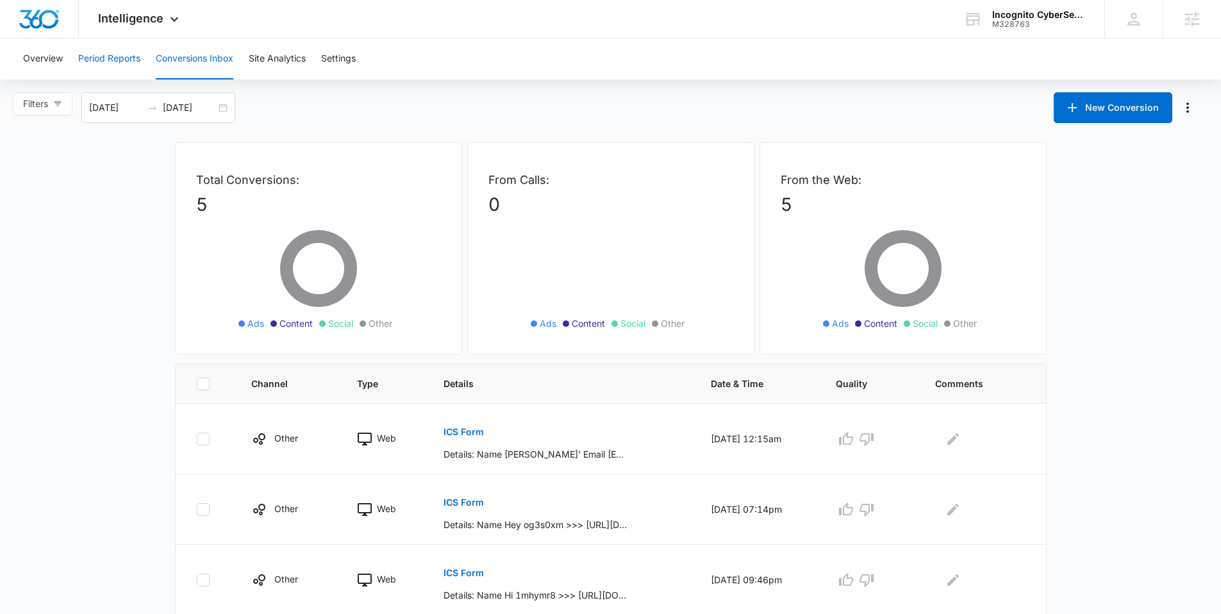
click at [129, 54] on button "Period Reports" at bounding box center [109, 58] width 62 height 41
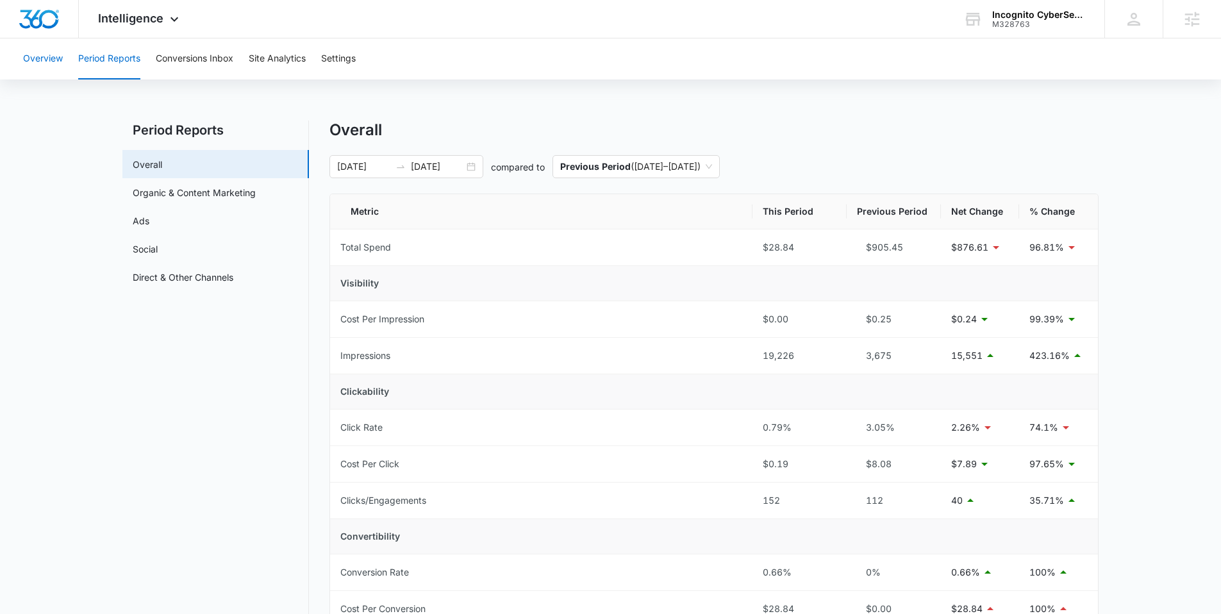
click at [56, 56] on button "Overview" at bounding box center [43, 58] width 40 height 41
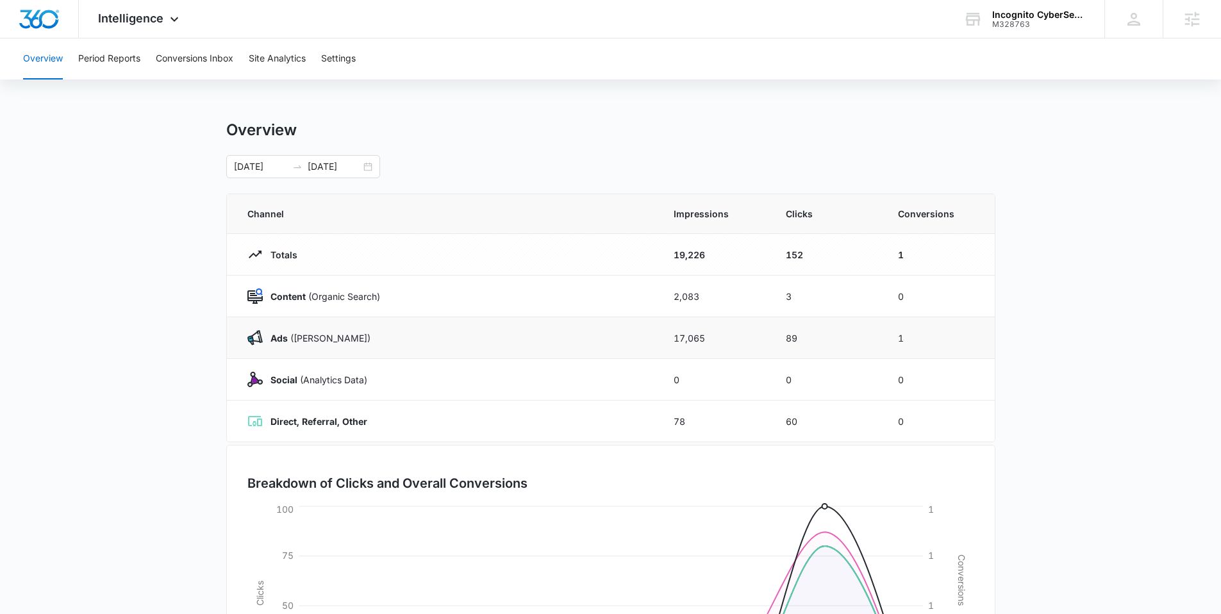
click at [322, 344] on div "Ads ([PERSON_NAME])" at bounding box center [444, 337] width 395 height 15
click at [126, 23] on span "Intelligence" at bounding box center [130, 18] width 65 height 13
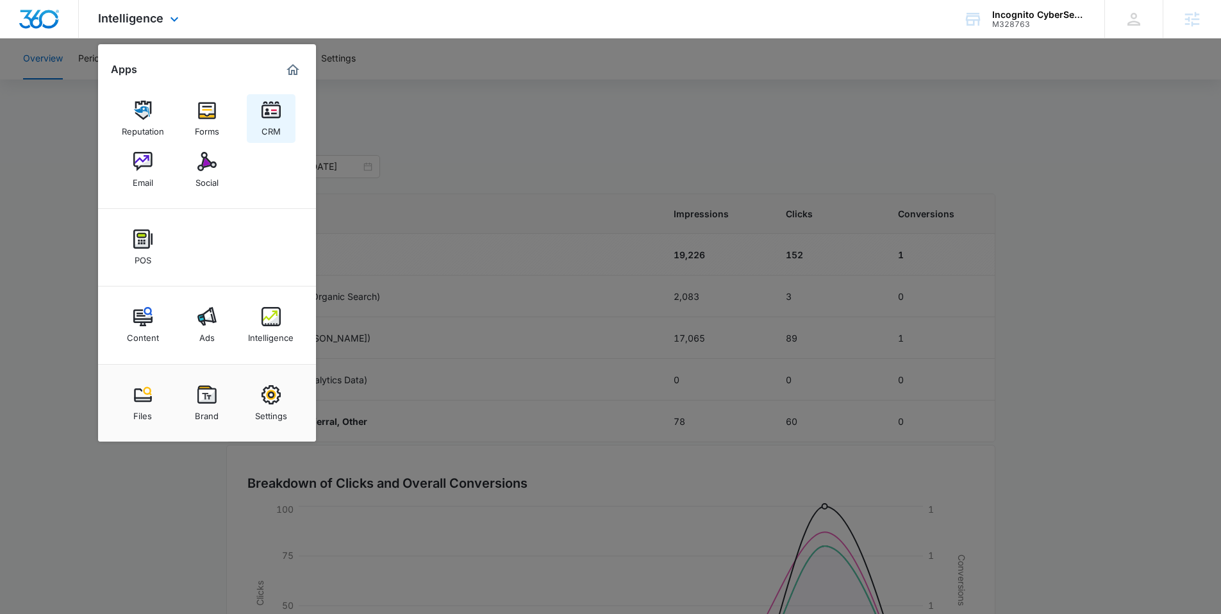
click at [278, 114] on img at bounding box center [270, 110] width 19 height 19
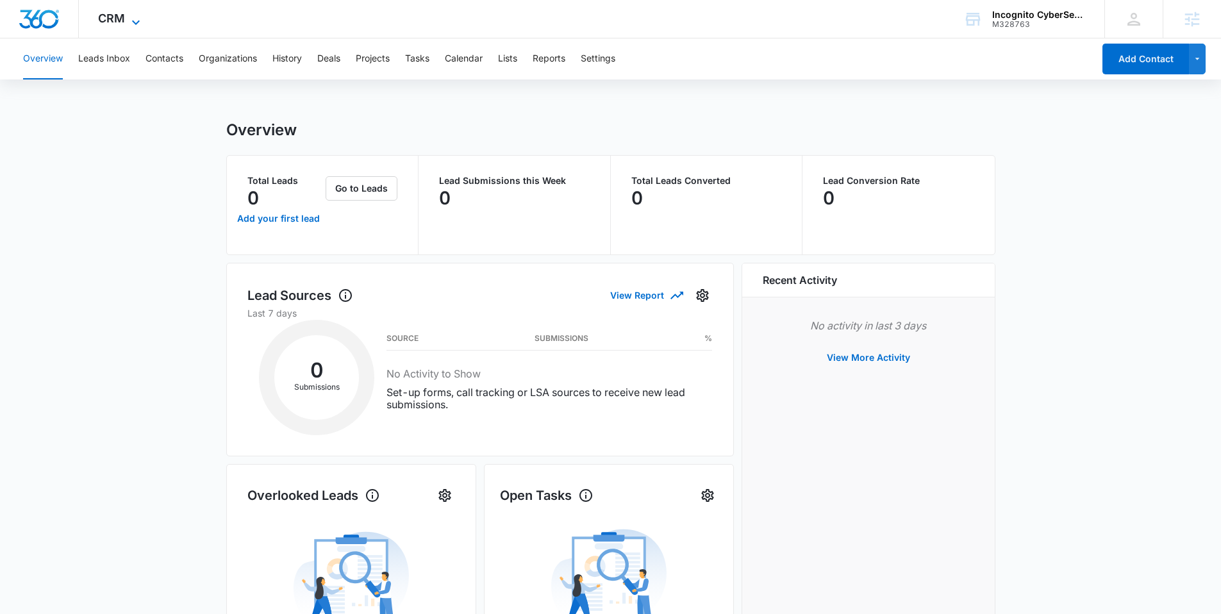
click at [120, 22] on span "CRM" at bounding box center [111, 18] width 27 height 13
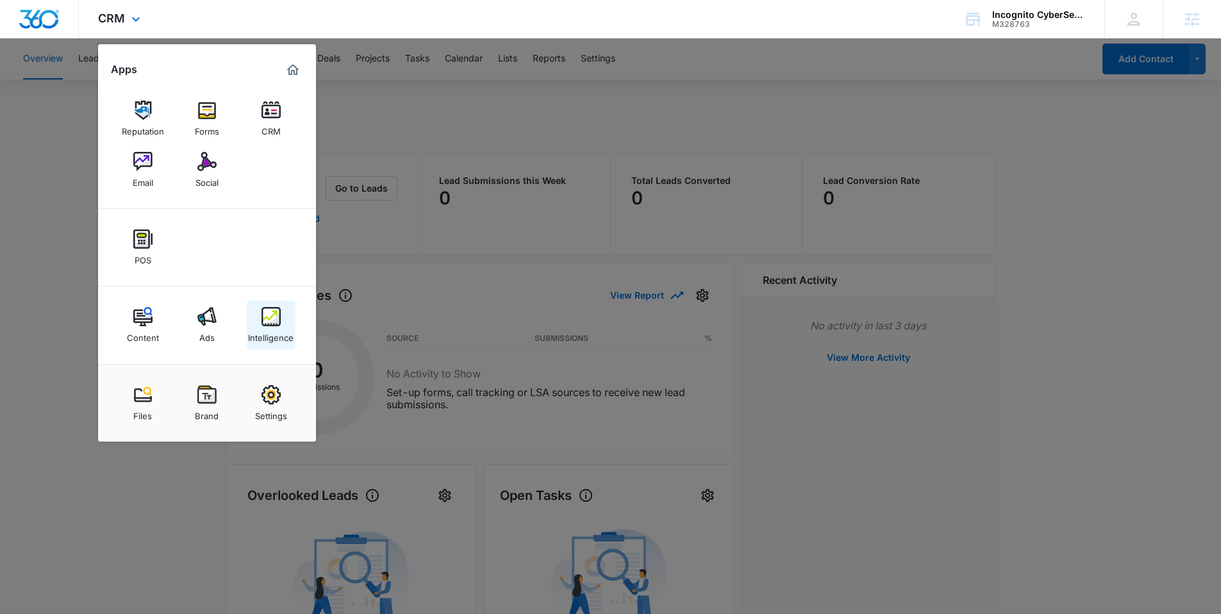
click at [267, 315] on img at bounding box center [270, 316] width 19 height 19
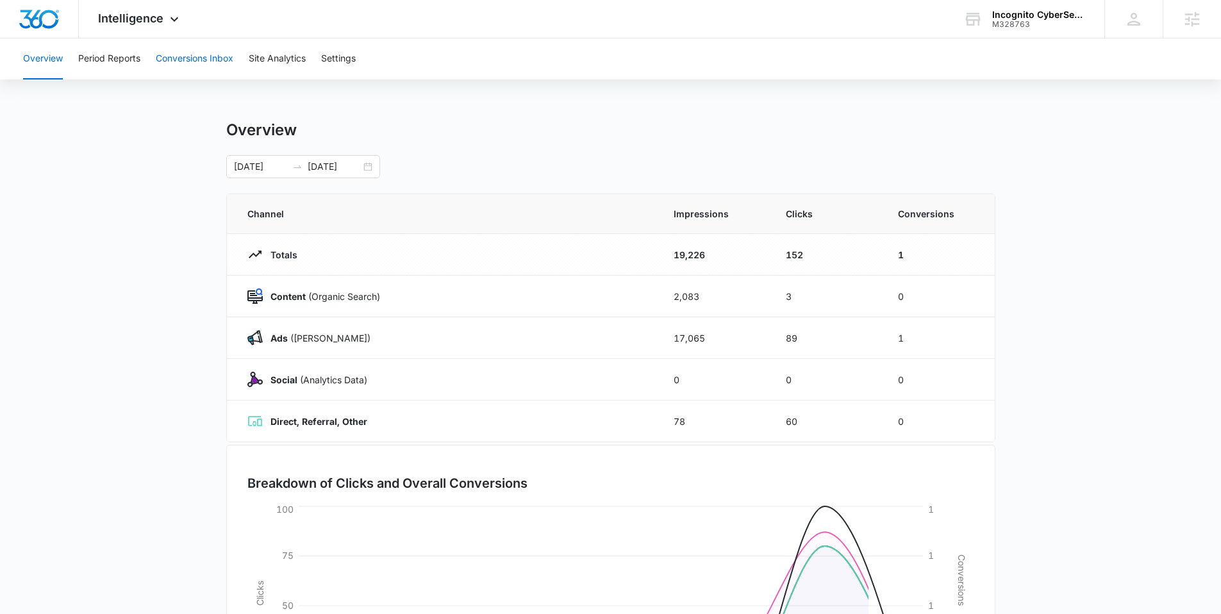
click at [170, 54] on button "Conversions Inbox" at bounding box center [195, 58] width 78 height 41
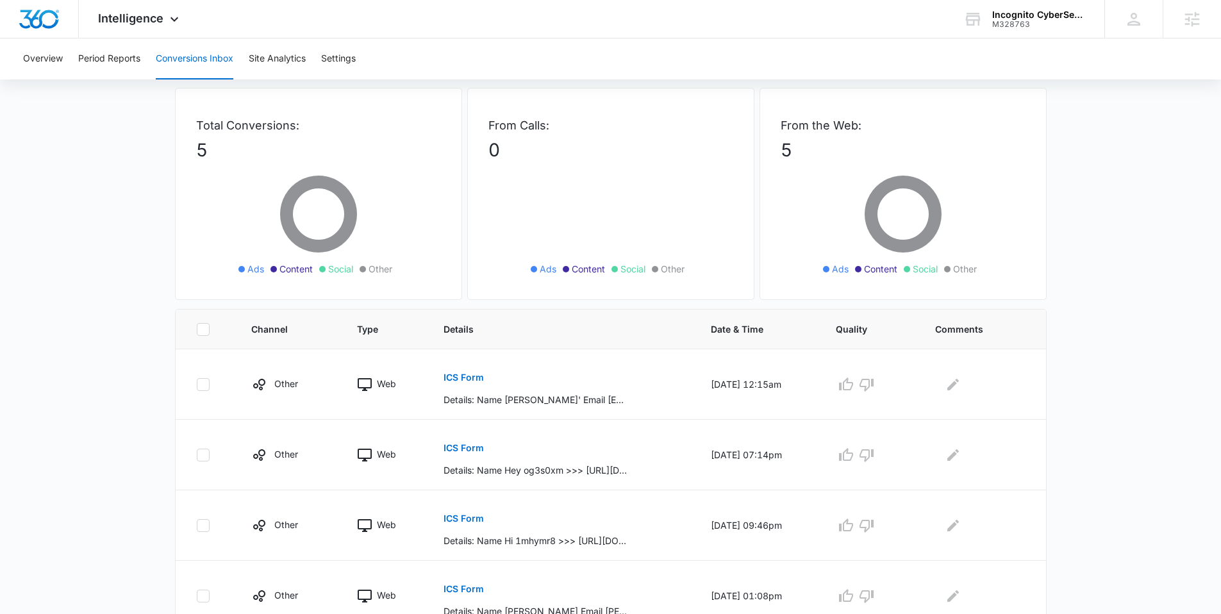
scroll to position [54, 0]
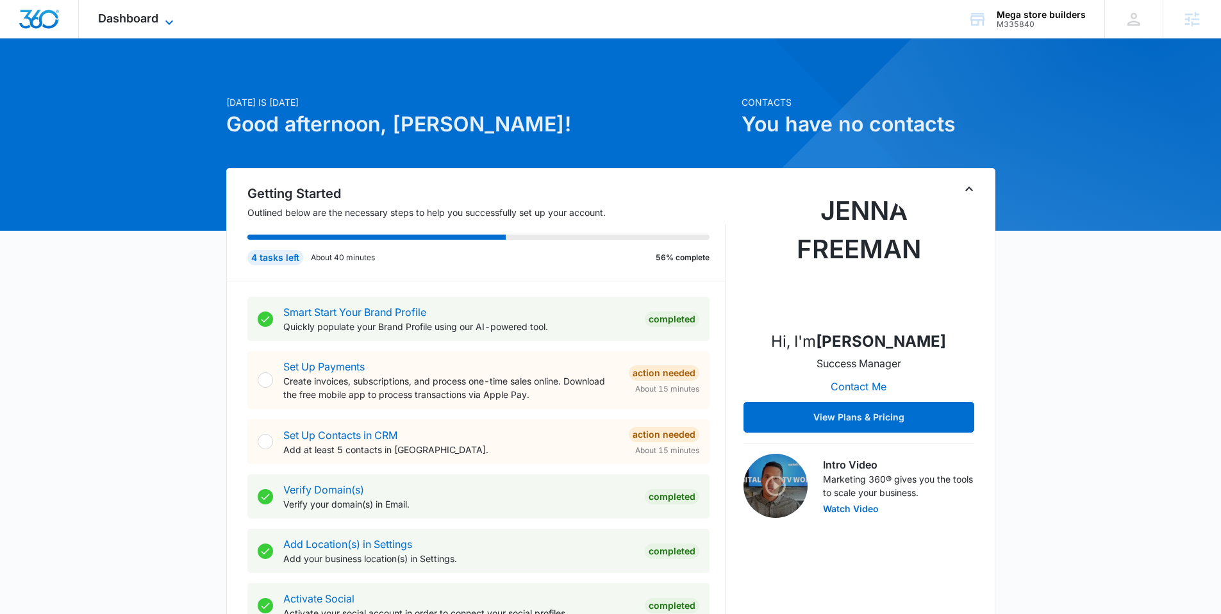
click at [140, 15] on span "Dashboard" at bounding box center [128, 18] width 60 height 13
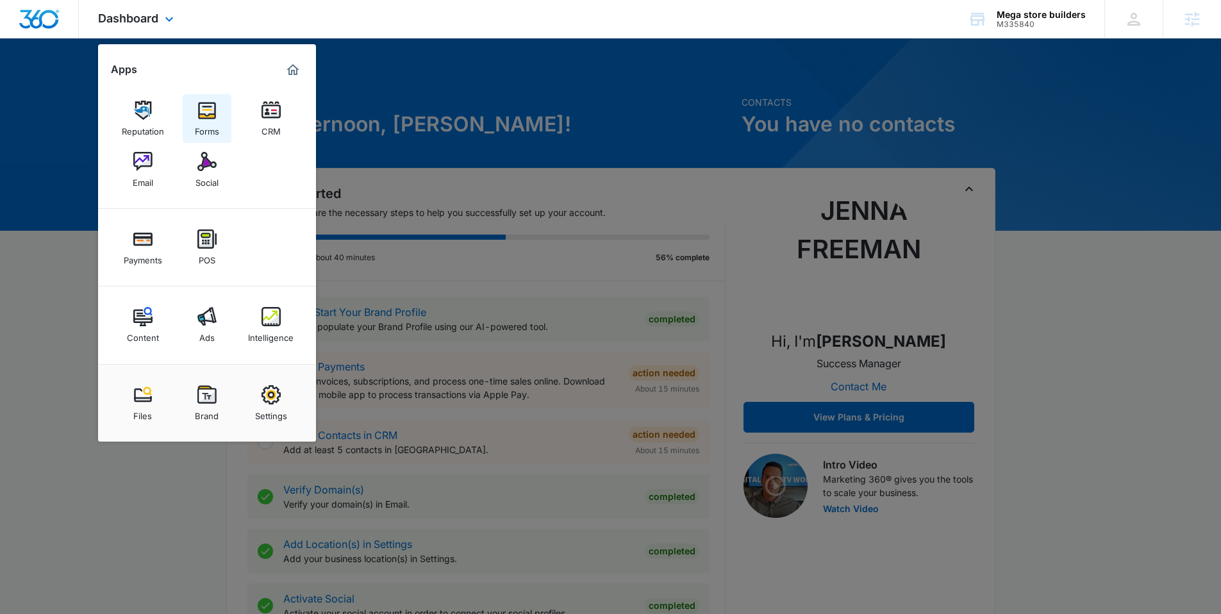
click at [203, 118] on img at bounding box center [206, 110] width 19 height 19
